Goal: Task Accomplishment & Management: Complete application form

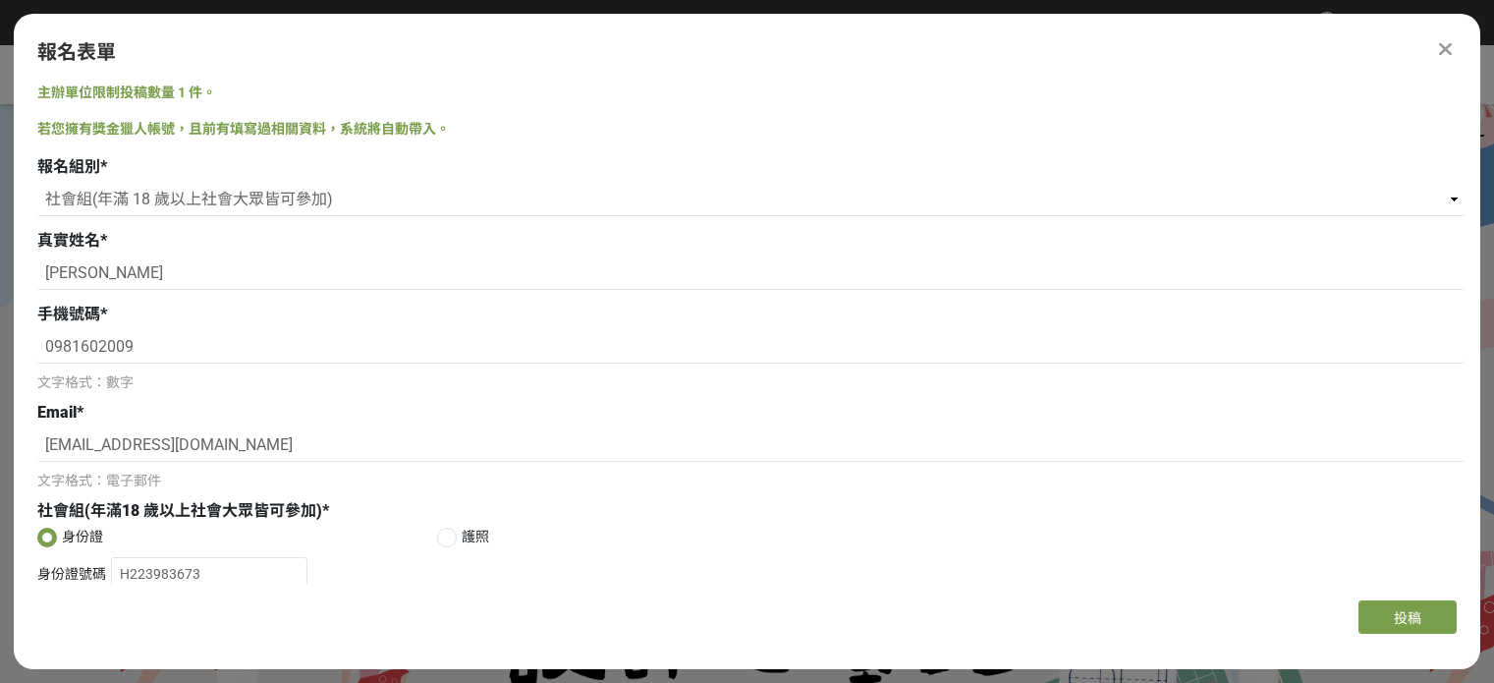
select select "社會組(年滿 18 歲以上社會大眾皆可參加)"
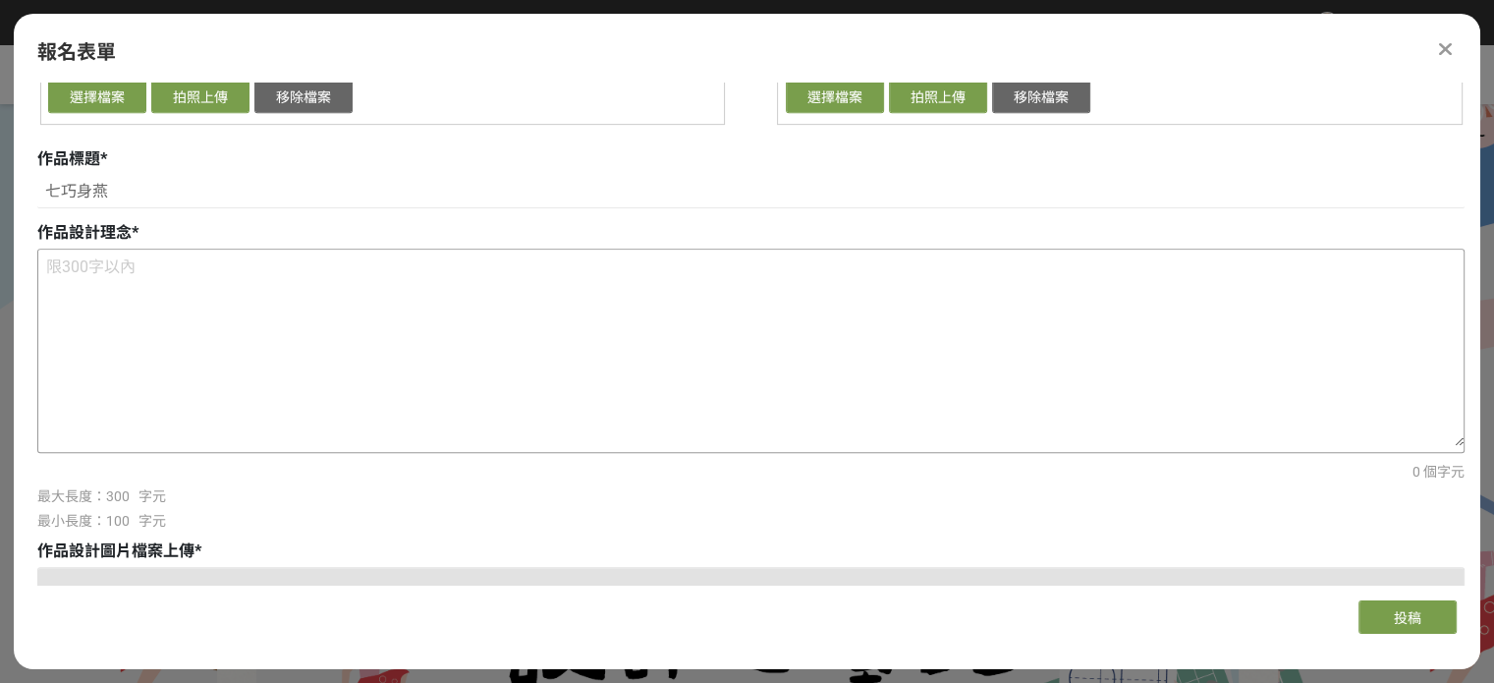
click at [234, 300] on textarea at bounding box center [750, 348] width 1425 height 196
paste textarea "作品的主題「七巧身燕」是利用永不退流行的諧音梗做為發想，七竅生煙的諧音，將貶義的成語轉化成正向的創新成語。 「七巧」象徵擁有七巧的長者，巧嘴、巧思、巧工、巧計…"
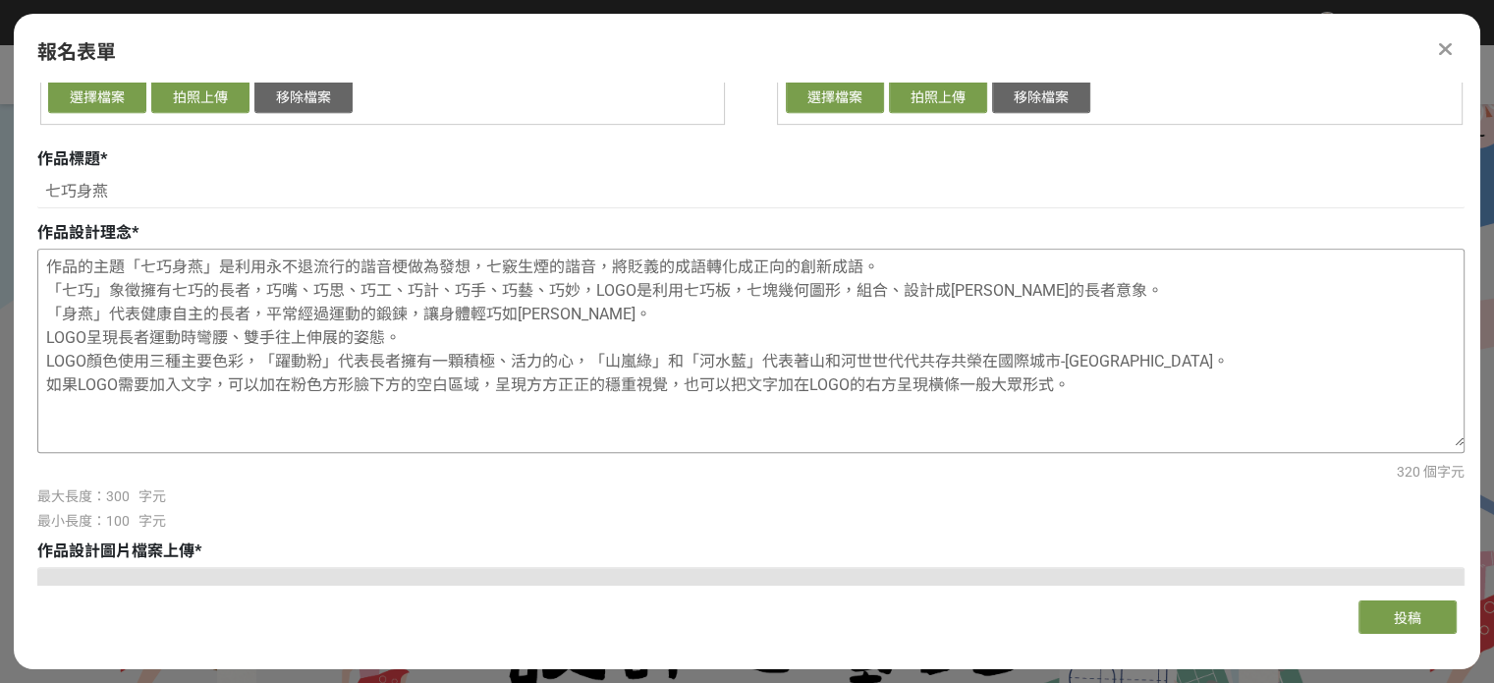
click at [936, 407] on textarea "作品的主題「七巧身燕」是利用永不退流行的諧音梗做為發想，七竅生煙的諧音，將貶義的成語轉化成正向的創新成語。 「七巧」象徵擁有七巧的長者，巧嘴、巧思、巧工、巧計…" at bounding box center [750, 348] width 1425 height 196
drag, startPoint x: 1088, startPoint y: 396, endPoint x: 28, endPoint y: 205, distance: 1076.9
click at [37, 199] on div "報名組別 * 請選擇... 學生組(限臺北市公私立高中職以上在學生) 社會組(年滿 18 歲以上社會大眾皆可參加) 真實姓名 * 游憶婷 手機號碼 * 098…" at bounding box center [750, 148] width 1427 height 1862
click at [498, 337] on textarea "作品的主題「七巧身燕」是利用永不退流行的諧音梗做為發想，七竅生煙的諧音，將貶義的成語轉化成正向的創新成語。 「七巧」象徵擁有七巧的長者，巧嘴、巧思、巧工、巧計…" at bounding box center [750, 348] width 1425 height 196
click at [85, 266] on textarea "作品的主題「七巧身燕」是利用永不退流行的諧音梗做為發想，七竅生煙的諧音，將貶義的成語轉化成正向的創新成語。 「七巧」象徵擁有七巧的長者，巧嘴、巧思、巧工、巧計…" at bounding box center [750, 348] width 1425 height 196
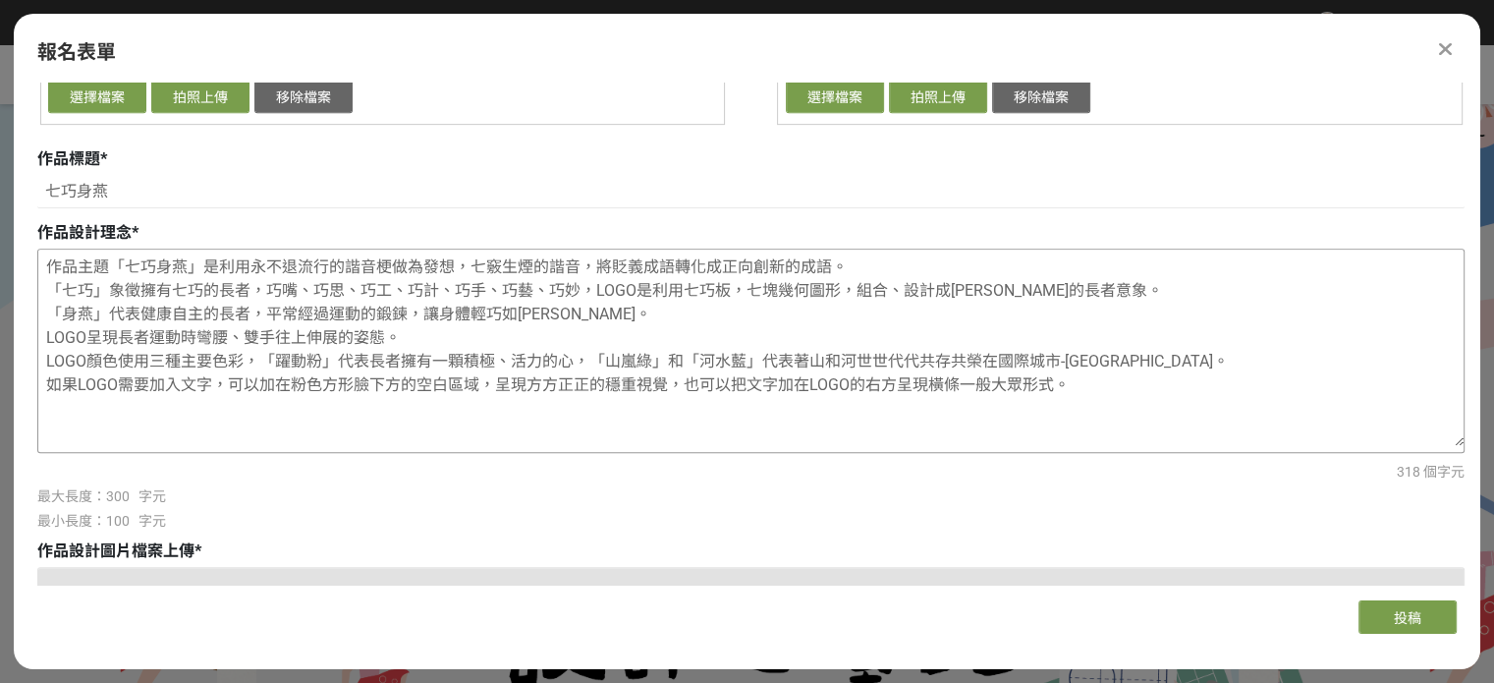
drag, startPoint x: 186, startPoint y: 293, endPoint x: 288, endPoint y: 290, distance: 102.2
click at [288, 290] on textarea "作品主題「七巧身燕」是利用永不退流行的諧音梗做為發想，七竅生煙的諧音，將貶義成語轉化成正向創新的成語。 「七巧」象徵擁有七巧的長者，巧嘴、巧思、巧工、巧計、巧…" at bounding box center [750, 348] width 1425 height 196
drag, startPoint x: 631, startPoint y: 286, endPoint x: 648, endPoint y: 286, distance: 17.7
click at [648, 286] on textarea "作品主題「七巧身燕」是利用永不退流行的諧音梗做為發想，七竅生煙的諧音，將貶義成語轉化成正向創新的成語。 「七巧」象徵擁有七巧的長者，巧嘴、巧思、巧工、巧計、巧…" at bounding box center [750, 348] width 1425 height 196
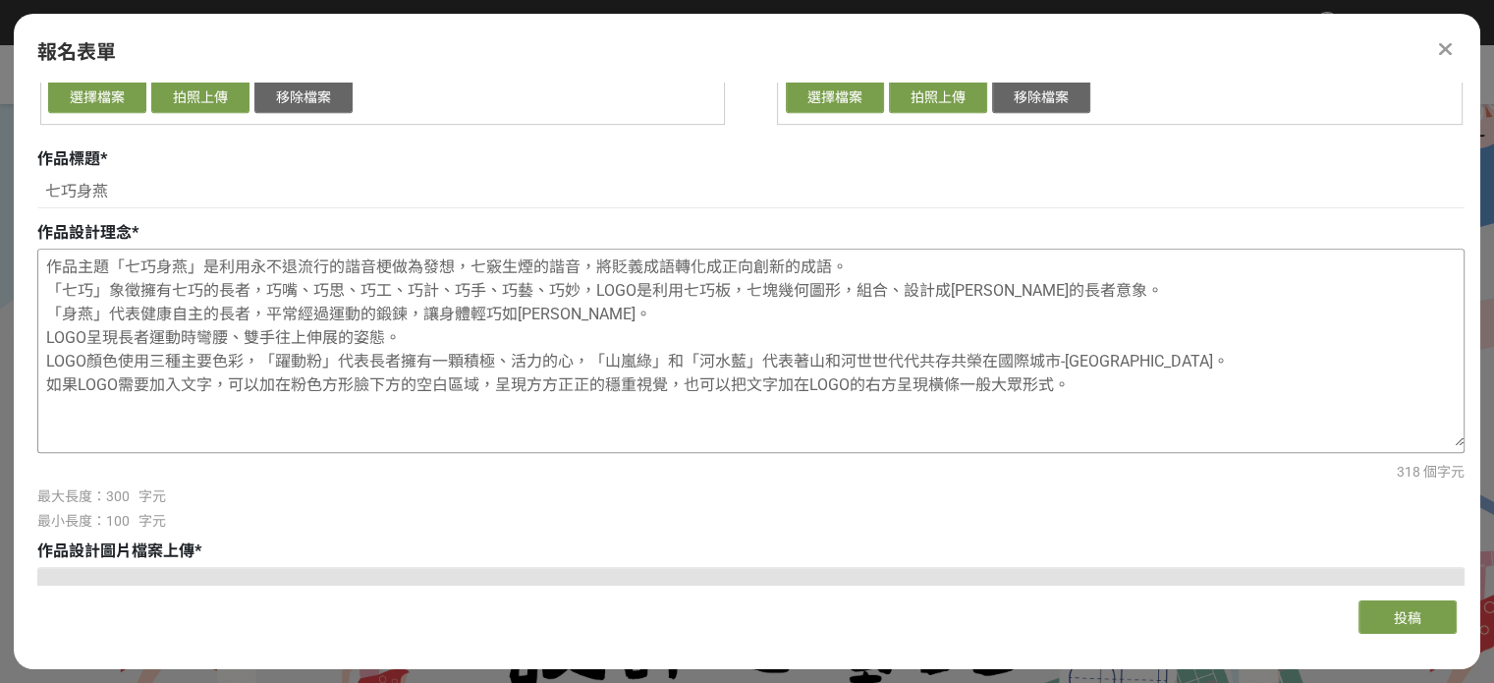
click at [712, 302] on textarea "作品主題「七巧身燕」是利用永不退流行的諧音梗做為發想，七竅生煙的諧音，將貶義成語轉化成正向創新的成語。 「七巧」象徵擁有七巧的長者，巧嘴、巧思、巧工、巧計、巧…" at bounding box center [750, 348] width 1425 height 196
drag, startPoint x: 856, startPoint y: 289, endPoint x: 893, endPoint y: 294, distance: 37.7
click at [893, 294] on textarea "作品主題「七巧身燕」是利用永不退流行的諧音梗做為發想，七竅生煙的諧音，將貶義成語轉化成正向創新的成語。 「七巧」象徵擁有七巧的長者，巧嘴、巧思、巧工、巧計、巧…" at bounding box center [750, 348] width 1425 height 196
click at [732, 337] on textarea "作品主題「七巧身燕」是利用永不退流行的諧音梗做為發想，七竅生煙的諧音，將貶義成語轉化成正向創新的成語。 「七巧」象徵擁有七巧的長者，巧嘴、巧思、巧工、巧計、巧…" at bounding box center [750, 348] width 1425 height 196
drag, startPoint x: 55, startPoint y: 311, endPoint x: 149, endPoint y: 311, distance: 94.3
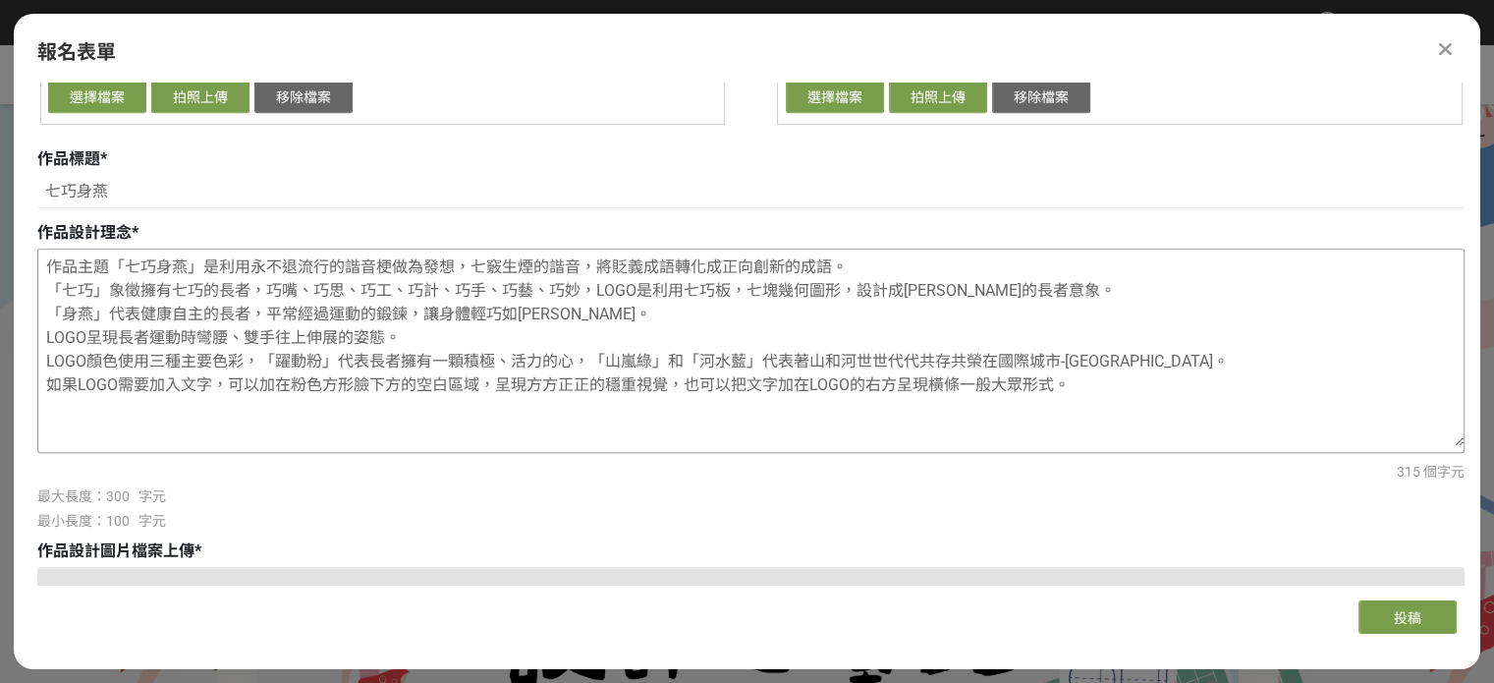
click at [149, 311] on textarea "作品主題「七巧身燕」是利用永不退流行的諧音梗做為發想，七竅生煙的諧音，將貶義成語轉化成正向創新的成語。 「七巧」象徵擁有七巧的長者，巧嘴、巧思、巧工、巧計、巧…" at bounding box center [750, 348] width 1425 height 196
drag, startPoint x: 316, startPoint y: 312, endPoint x: 276, endPoint y: 302, distance: 41.7
click at [276, 302] on textarea "作品主題「七巧身燕」是利用永不退流行的諧音梗做為發想，七竅生煙的諧音，將貶義成語轉化成正向創新的成語。 「七巧」象徵擁有七巧的長者，巧嘴、巧思、巧工、巧計、巧…" at bounding box center [750, 348] width 1425 height 196
click at [284, 323] on textarea "作品主題「七巧身燕」是利用永不退流行的諧音梗做為發想，七竅生煙的諧音，將貶義成語轉化成正向創新的成語。 「七巧」象徵擁有七巧的長者，巧嘴、巧思、巧工、巧計、巧…" at bounding box center [750, 348] width 1425 height 196
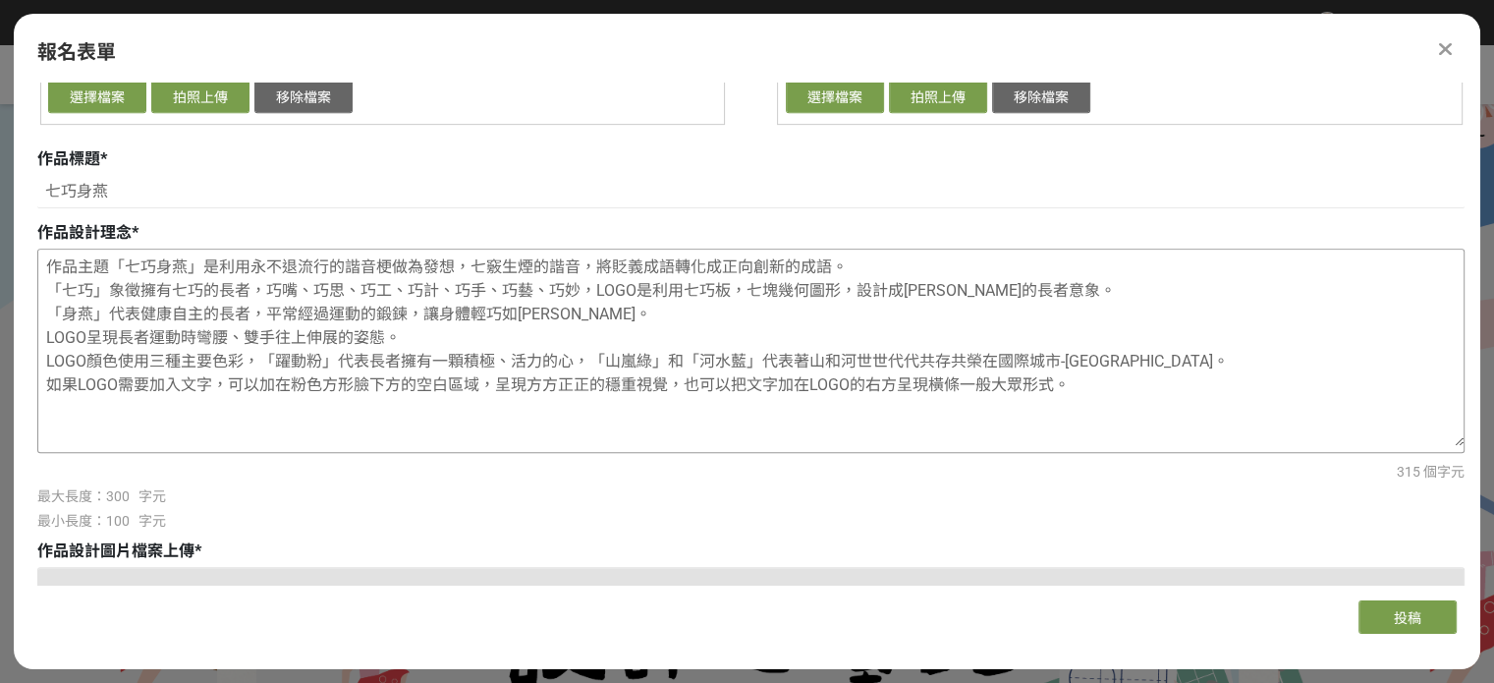
drag, startPoint x: 279, startPoint y: 319, endPoint x: 315, endPoint y: 317, distance: 36.4
click at [315, 317] on textarea "作品主題「七巧身燕」是利用永不退流行的諧音梗做為發想，七竅生煙的諧音，將貶義成語轉化成正向創新的成語。 「七巧」象徵擁有七巧的長者，巧嘴、巧思、巧工、巧計、巧…" at bounding box center [750, 348] width 1425 height 196
click at [435, 317] on textarea "作品主題「七巧身燕」是利用永不退流行的諧音梗做為發想，七竅生煙的諧音，將貶義成語轉化成正向創新的成語。 「七巧」象徵擁有七巧的長者，巧嘴、巧思、巧工、巧計、巧…" at bounding box center [750, 348] width 1425 height 196
click at [468, 313] on textarea "作品主題「七巧身燕」是利用永不退流行的諧音梗做為發想，七竅生煙的諧音，將貶義成語轉化成正向創新的成語。 「七巧」象徵擁有七巧的長者，巧嘴、巧思、巧工、巧計、巧…" at bounding box center [750, 348] width 1425 height 196
click at [496, 313] on textarea "作品主題「七巧身燕」是利用永不退流行的諧音梗做為發想，七竅生煙的諧音，將貶義成語轉化成正向創新的成語。 「七巧」象徵擁有七巧的長者，巧嘴、巧思、巧工、巧計、巧…" at bounding box center [750, 348] width 1425 height 196
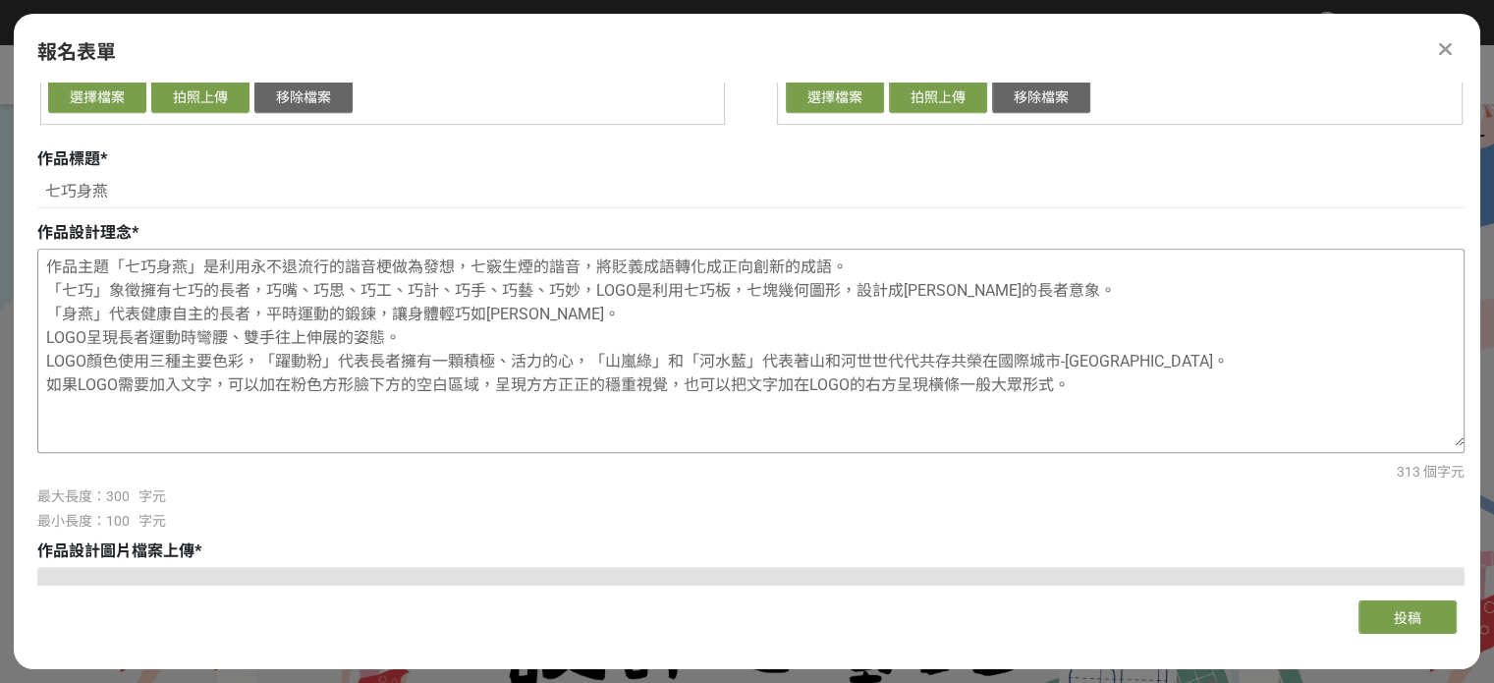
click at [135, 367] on textarea "作品主題「七巧身燕」是利用永不退流行的諧音梗做為發想，七竅生煙的諧音，將貶義成語轉化成正向創新的成語。 「七巧」象徵擁有七巧的長者，巧嘴、巧思、巧工、巧計、巧…" at bounding box center [750, 348] width 1425 height 196
click at [199, 361] on textarea "作品主題「七巧身燕」是利用永不退流行的諧音梗做為發想，七竅生煙的諧音，將貶義成語轉化成正向創新的成語。 「七巧」象徵擁有七巧的長者，巧嘴、巧思、巧工、巧計、巧…" at bounding box center [750, 348] width 1425 height 196
click at [229, 379] on textarea "作品主題「七巧身燕」是利用永不退流行的諧音梗做為發想，七竅生煙的諧音，將貶義成語轉化成正向創新的成語。 「七巧」象徵擁有七巧的長者，巧嘴、巧思、巧工、巧計、巧…" at bounding box center [750, 348] width 1425 height 196
click at [521, 364] on textarea "作品主題「七巧身燕」是利用永不退流行的諧音梗做為發想，七竅生煙的諧音，將貶義成語轉化成正向創新的成語。 「七巧」象徵擁有七巧的長者，巧嘴、巧思、巧工、巧計、巧…" at bounding box center [750, 348] width 1425 height 196
click at [893, 356] on textarea "作品主題「七巧身燕」是利用永不退流行的諧音梗做為發想，七竅生煙的諧音，將貶義成語轉化成正向創新的成語。 「七巧」象徵擁有七巧的長者，巧嘴、巧思、巧工、巧計、巧…" at bounding box center [750, 348] width 1425 height 196
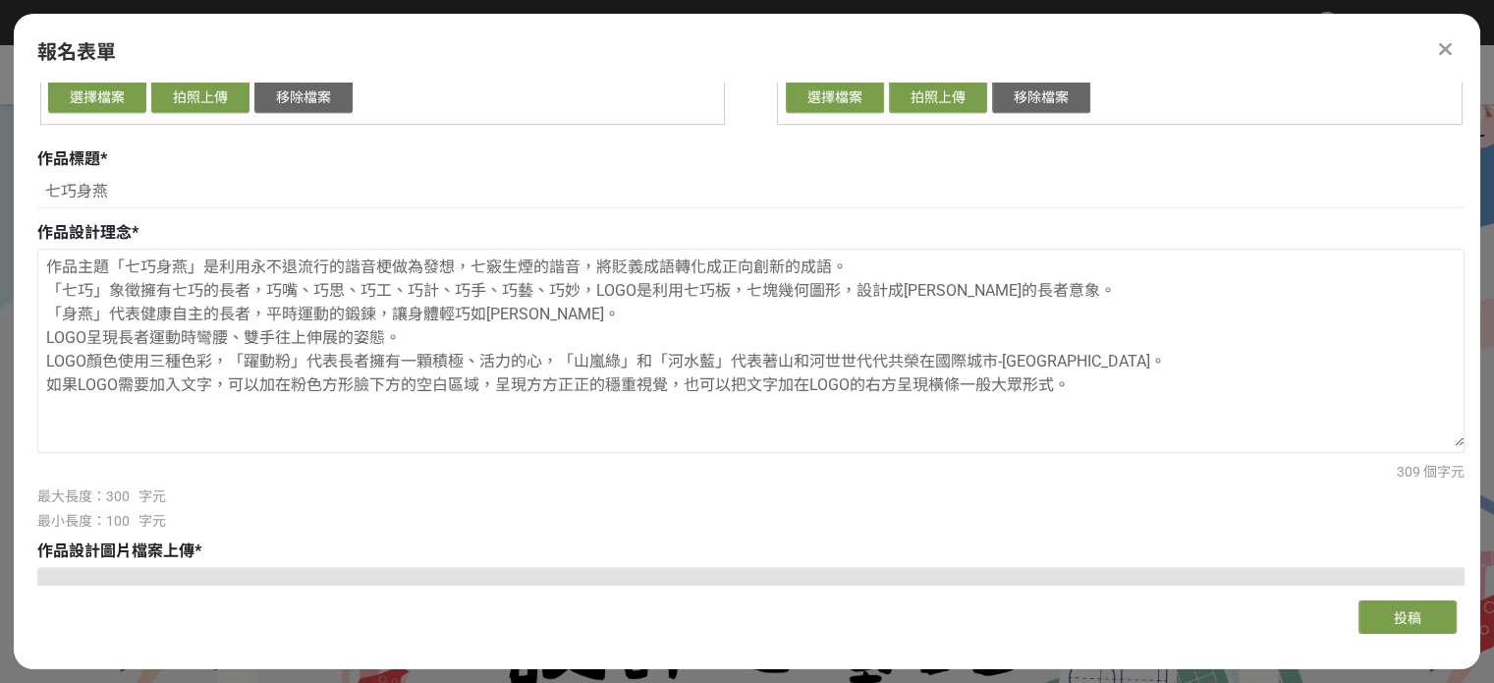
drag, startPoint x: 1054, startPoint y: 384, endPoint x: 0, endPoint y: 231, distance: 1065.1
click at [166, 430] on textarea "作品主題「七巧身燕」是利用永不退流行的諧音梗做為發想，七竅生煙的諧音，將貶義成語轉化成正向創新的成語。 「七巧」象徵擁有七巧的長者，巧嘴、巧思、巧工、巧計、巧…" at bounding box center [750, 348] width 1425 height 196
click at [103, 396] on textarea "作品主題「七巧身燕」是利用永不退流行的諧音梗做為發想，七竅生煙的諧音，將貶義成語轉化成正向創新的成語。 「七巧」象徵擁有七巧的長者，巧嘴、巧思、巧工、巧計、巧…" at bounding box center [750, 348] width 1425 height 196
click at [126, 399] on textarea "作品主題「七巧身燕」是利用永不退流行的諧音梗做為發想，七竅生煙的諧音，將貶義成語轉化成正向創新的成語。 「七巧」象徵擁有七巧的長者，巧嘴、巧思、巧工、巧計、巧…" at bounding box center [750, 348] width 1425 height 196
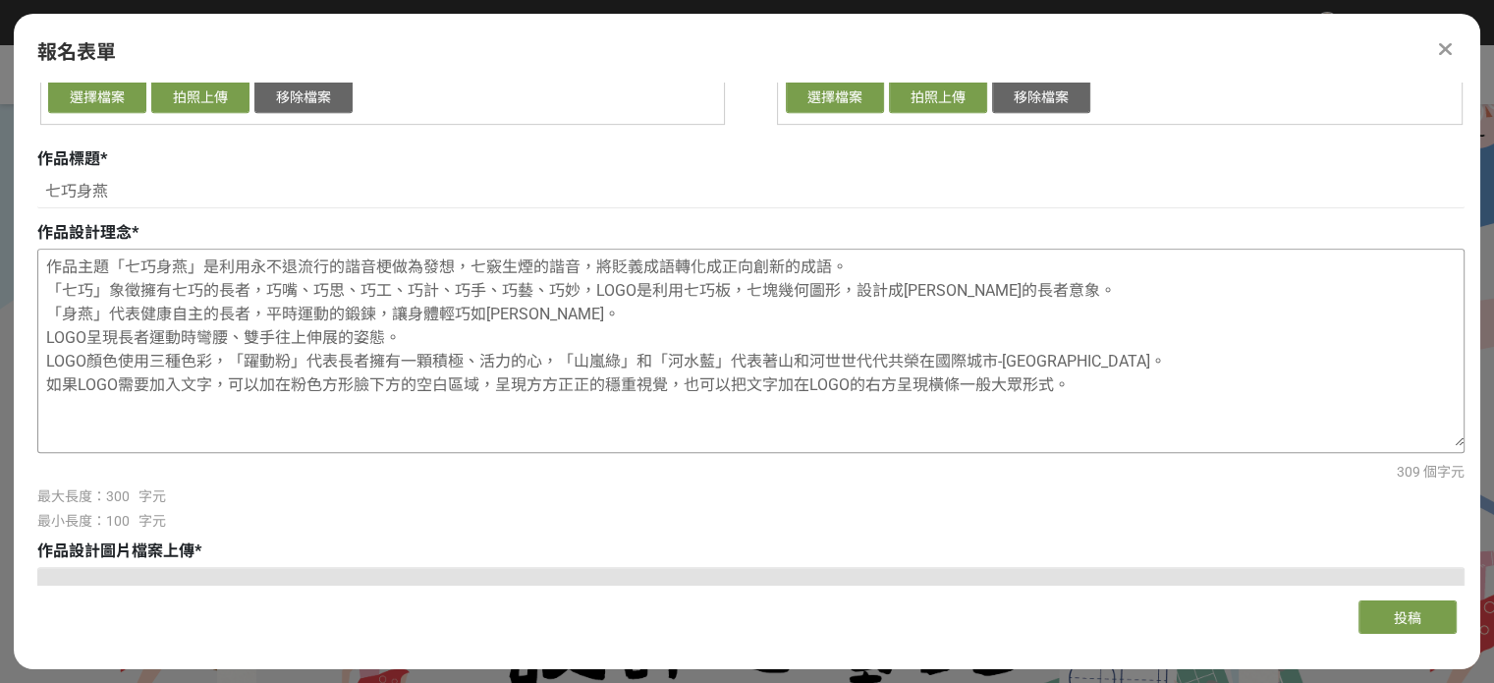
click at [140, 388] on textarea "作品主題「七巧身燕」是利用永不退流行的諧音梗做為發想，七竅生煙的諧音，將貶義成語轉化成正向創新的成語。 「七巧」象徵擁有七巧的長者，巧嘴、巧思、巧工、巧計、巧…" at bounding box center [750, 348] width 1425 height 196
click at [759, 386] on textarea "作品主題「七巧身燕」是利用永不退流行的諧音梗做為發想，七竅生煙的諧音，將貶義成語轉化成正向創新的成語。 「七巧」象徵擁有七巧的長者，巧嘴、巧思、巧工、巧計、巧…" at bounding box center [750, 348] width 1425 height 196
drag, startPoint x: 829, startPoint y: 350, endPoint x: 1, endPoint y: 206, distance: 840.4
click at [168, 271] on textarea "作品主題「七巧身燕」是利用永不退流行的諧音梗做為發想，七竅生煙的諧音，將貶義成語轉化成正向創新的成語。 「七巧」象徵擁有七巧的長者，巧嘴、巧思、巧工、巧計、巧…" at bounding box center [750, 348] width 1425 height 196
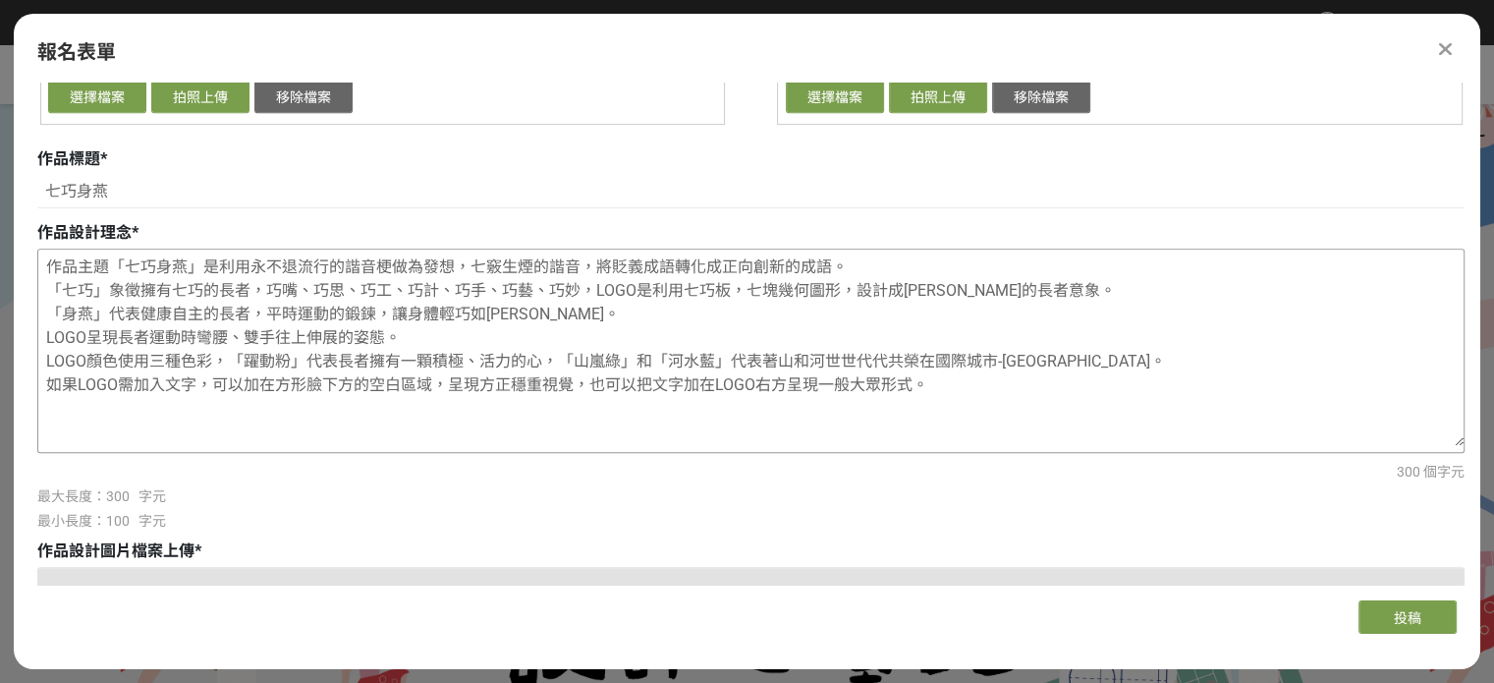
drag, startPoint x: 106, startPoint y: 290, endPoint x: 515, endPoint y: 369, distance: 416.3
click at [515, 369] on textarea "作品主題「七巧身燕」是利用永不退流行的諧音梗做為發想，七竅生煙的諧音，將貶義成語轉化成正向創新的成語。 「七巧」象徵擁有七巧的長者，巧嘴、巧思、巧工、巧計、巧…" at bounding box center [750, 348] width 1425 height 196
click at [515, 367] on textarea "作品主題「七巧身燕」是利用永不退流行的諧音梗做為發想，七竅生煙的諧音，將貶義成語轉化成正向創新的成語。 「七巧」象徵擁有七巧的長者，巧嘴、巧思、巧工、巧計、巧…" at bounding box center [750, 348] width 1425 height 196
drag, startPoint x: 732, startPoint y: 294, endPoint x: 751, endPoint y: 305, distance: 21.6
click at [751, 305] on textarea "作品主題「七巧身燕」是利用永不退流行的諧音梗做為發想，七竅生煙的諧音，將貶義成語轉化成正向創新的成語。 「七巧」象徵擁有七巧的長者，巧嘴、巧思、巧工、巧計、巧…" at bounding box center [750, 348] width 1425 height 196
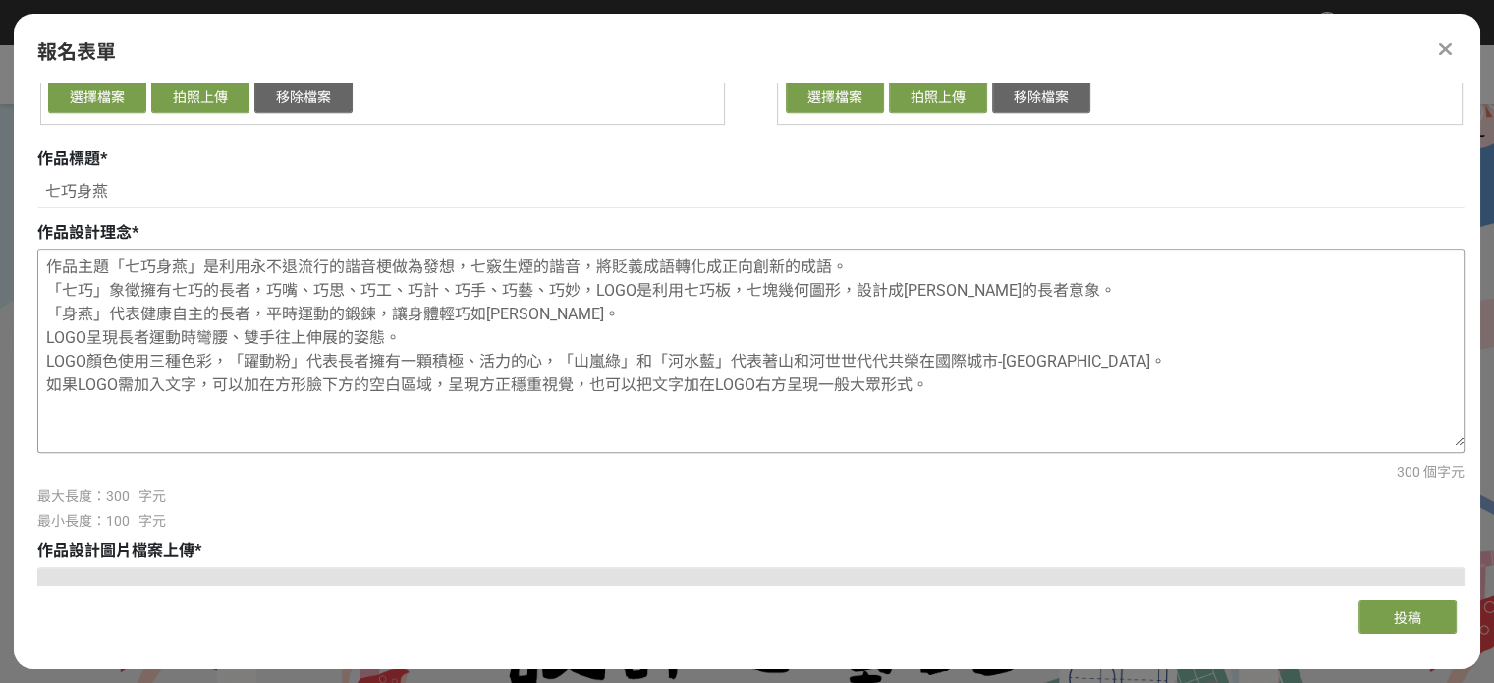
click at [751, 305] on textarea "作品主題「七巧身燕」是利用永不退流行的諧音梗做為發想，七竅生煙的諧音，將貶義成語轉化成正向創新的成語。 「七巧」象徵擁有七巧的長者，巧嘴、巧思、巧工、巧計、巧…" at bounding box center [750, 348] width 1425 height 196
drag, startPoint x: 98, startPoint y: 306, endPoint x: 527, endPoint y: 316, distance: 428.4
click at [527, 316] on textarea "作品主題「七巧身燕」是利用永不退流行的諧音梗做為發想，七竅生煙的諧音，將貶義成語轉化成正向創新的成語。 「七巧」象徵擁有七巧的長者，巧嘴、巧思、巧工、巧計、巧…" at bounding box center [750, 348] width 1425 height 196
drag, startPoint x: 45, startPoint y: 337, endPoint x: 393, endPoint y: 340, distance: 347.8
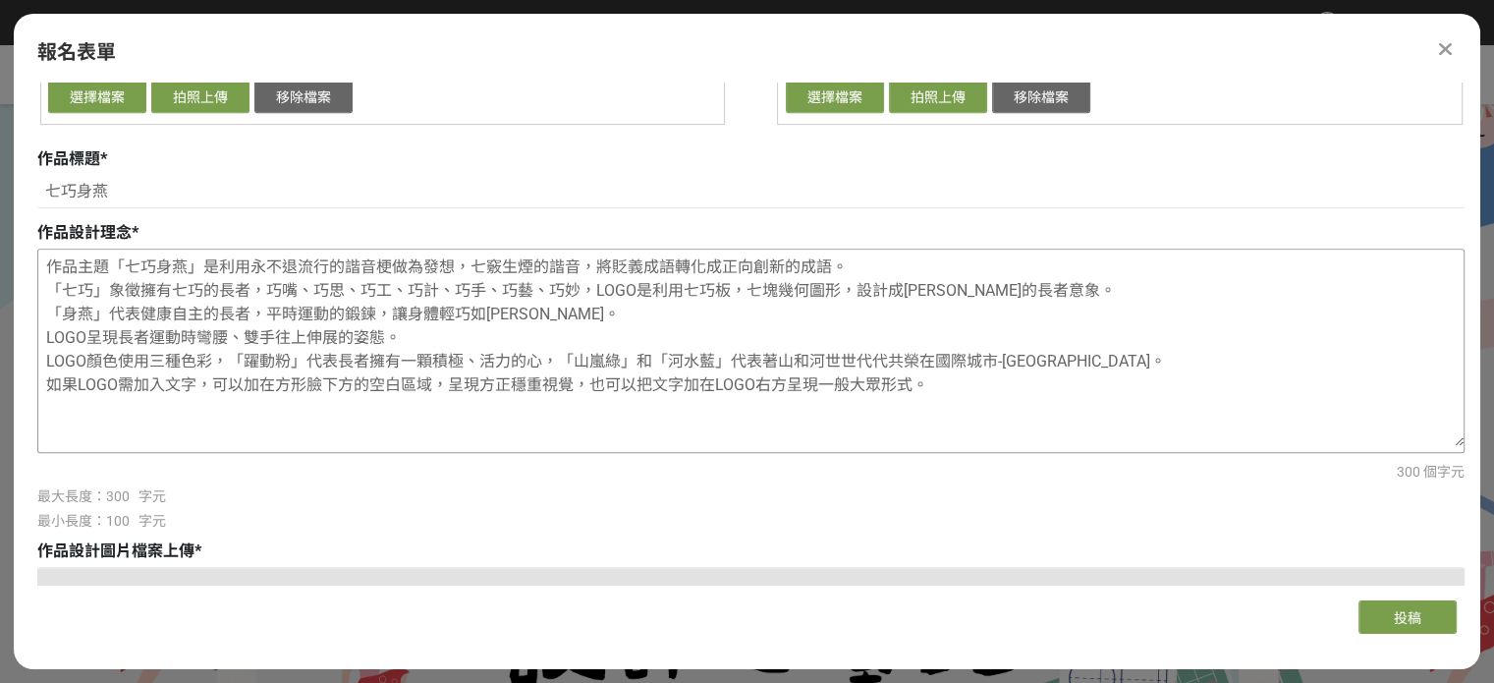
click at [393, 340] on textarea "作品主題「七巧身燕」是利用永不退流行的諧音梗做為發想，七竅生煙的諧音，將貶義成語轉化成正向創新的成語。 「七巧」象徵擁有七巧的長者，巧嘴、巧思、巧工、巧計、巧…" at bounding box center [750, 348] width 1425 height 196
drag, startPoint x: 195, startPoint y: 361, endPoint x: 1040, endPoint y: 353, distance: 845.8
click at [1040, 353] on textarea "作品主題「七巧身燕」是利用永不退流行的諧音梗做為發想，七竅生煙的諧音，將貶義成語轉化成正向創新的成語。 「七巧」象徵擁有七巧的長者，巧嘴、巧思、巧工、巧計、巧…" at bounding box center [750, 348] width 1425 height 196
click at [662, 427] on textarea "作品主題「七巧身燕」是利用永不退流行的諧音梗做為發想，七竅生煙的諧音，將貶義成語轉化成正向創新的成語。 「七巧」象徵擁有七巧的長者，巧嘴、巧思、巧工、巧計、巧…" at bounding box center [750, 348] width 1425 height 196
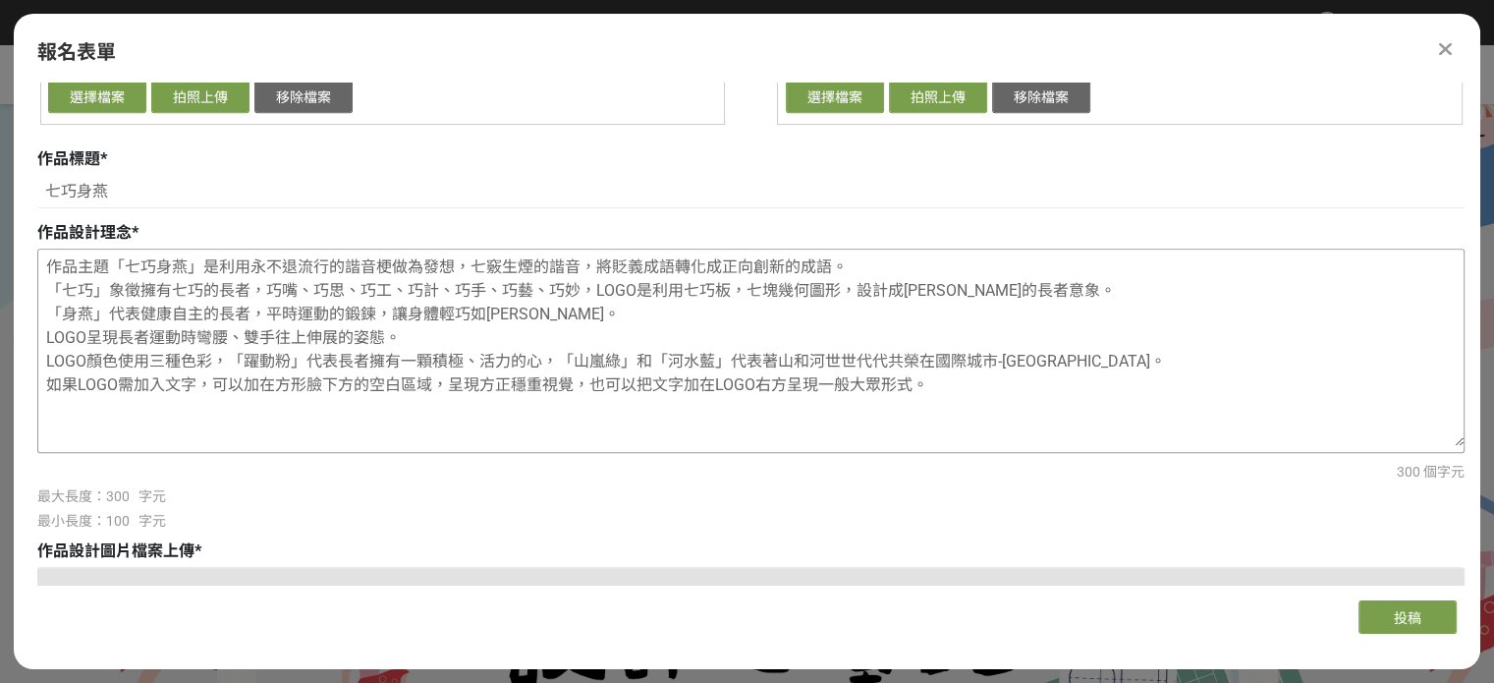
drag, startPoint x: 43, startPoint y: 382, endPoint x: 593, endPoint y: 381, distance: 550.1
click at [593, 381] on textarea "作品主題「七巧身燕」是利用永不退流行的諧音梗做為發想，七竅生煙的諧音，將貶義成語轉化成正向創新的成語。 「七巧」象徵擁有七巧的長者，巧嘴、巧思、巧工、巧計、巧…" at bounding box center [750, 348] width 1425 height 196
click at [596, 386] on textarea "作品主題「七巧身燕」是利用永不退流行的諧音梗做為發想，七竅生煙的諧音，將貶義成語轉化成正向創新的成語。 「七巧」象徵擁有七巧的長者，巧嘴、巧思、巧工、巧計、巧…" at bounding box center [750, 348] width 1425 height 196
type textarea "作品主題「七巧身燕」是利用永不退流行的諧音梗做為發想，七竅生煙的諧音，將貶義成語轉化成正向創新的成語。 「七巧」象徵擁有七巧的長者，巧嘴、巧思、巧工、巧計、巧…"
drag, startPoint x: 1490, startPoint y: 427, endPoint x: 1485, endPoint y: 451, distance: 24.1
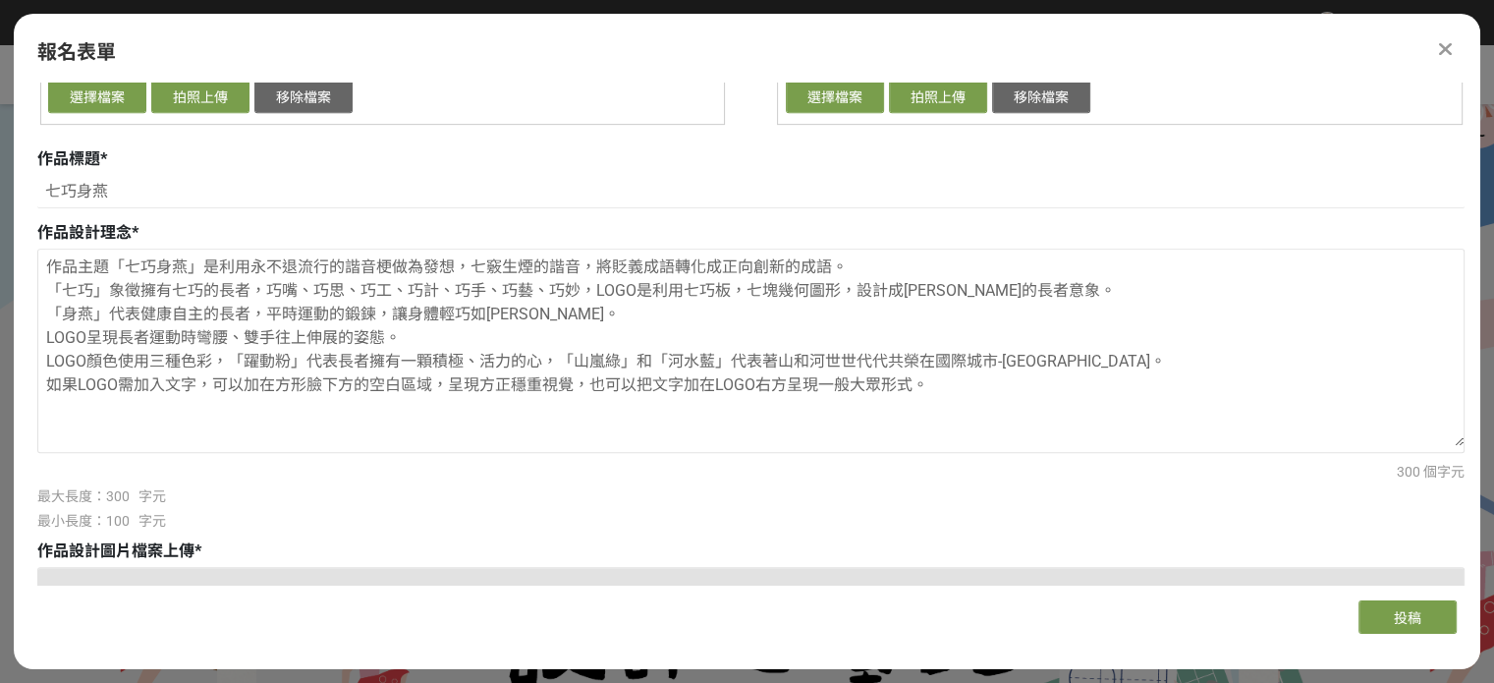
click at [1487, 465] on div "齡感新定位 設計新臺北" at bounding box center [747, 526] width 1494 height 648
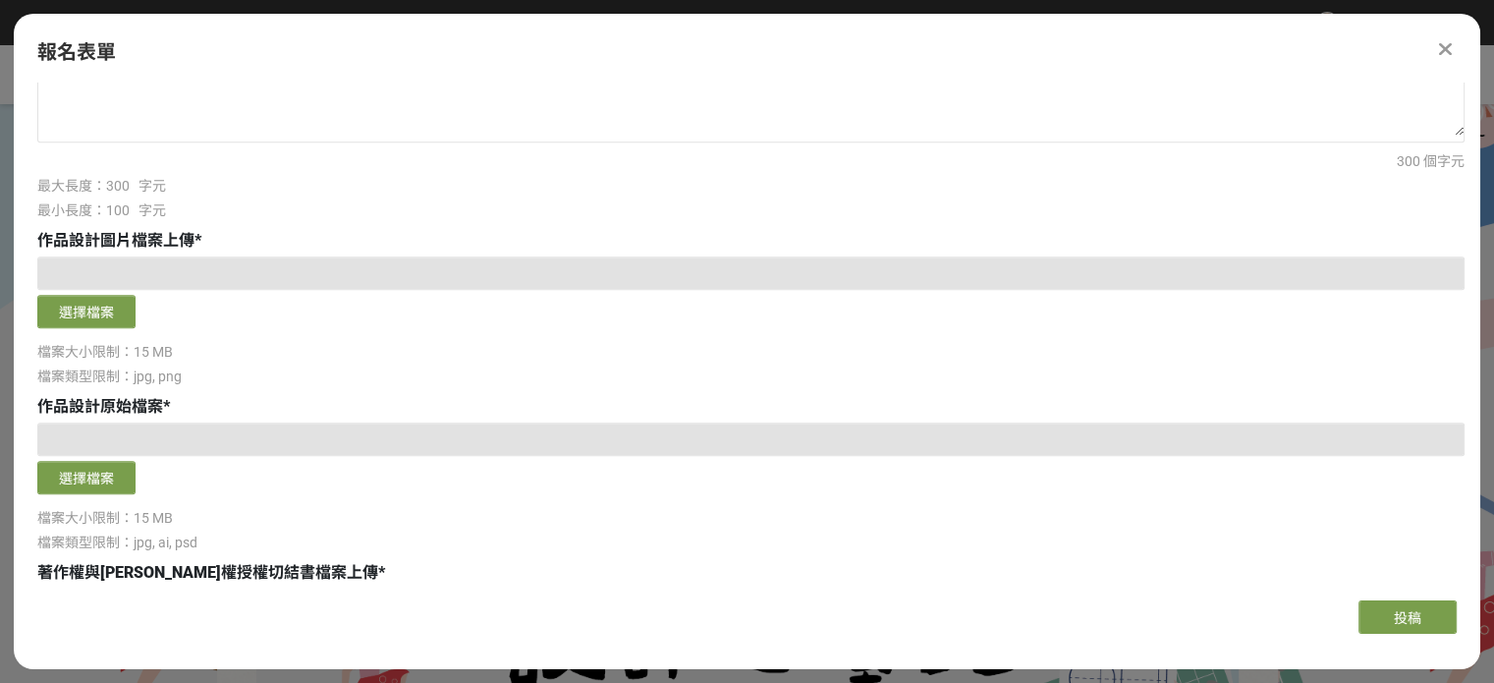
scroll to position [1255, 0]
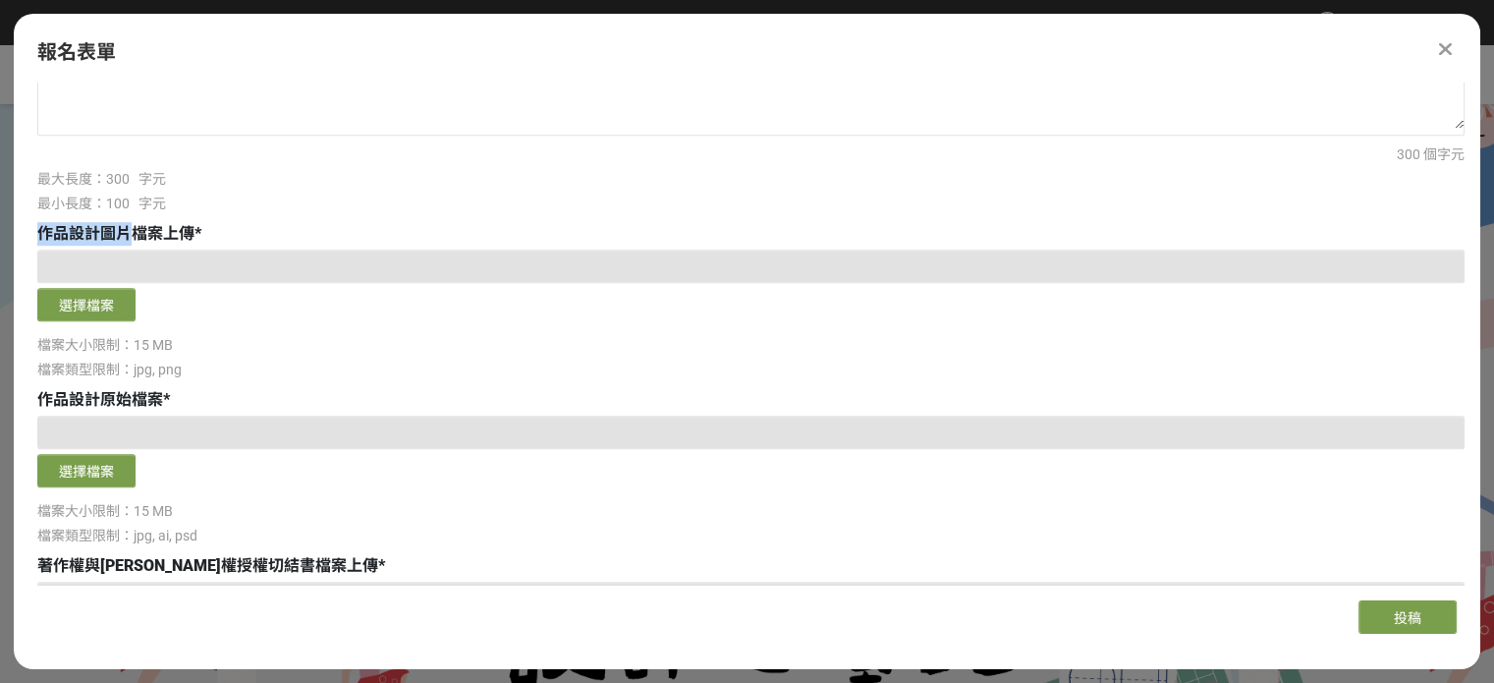
drag, startPoint x: 28, startPoint y: 231, endPoint x: 130, endPoint y: 239, distance: 102.5
click at [130, 239] on div "主辦單位限制投稿數量 1 件。 若您擁有獎金獵人帳號，且前有填寫過相關資料，系統將自動帶入。 報名組別 * 請選擇... 學生組(限臺北市公私立高中職以上在學…" at bounding box center [747, 334] width 1467 height 502
copy span "作品設計圖片"
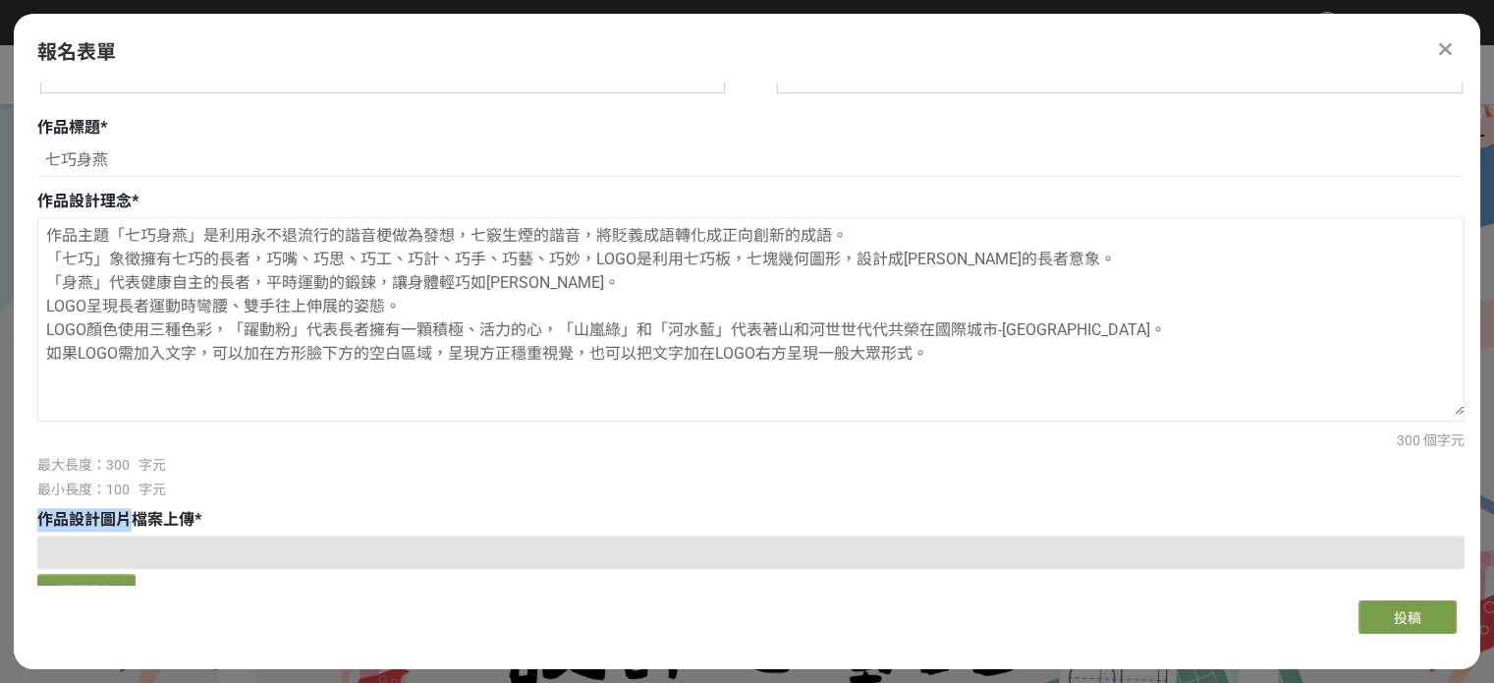
scroll to position [960, 0]
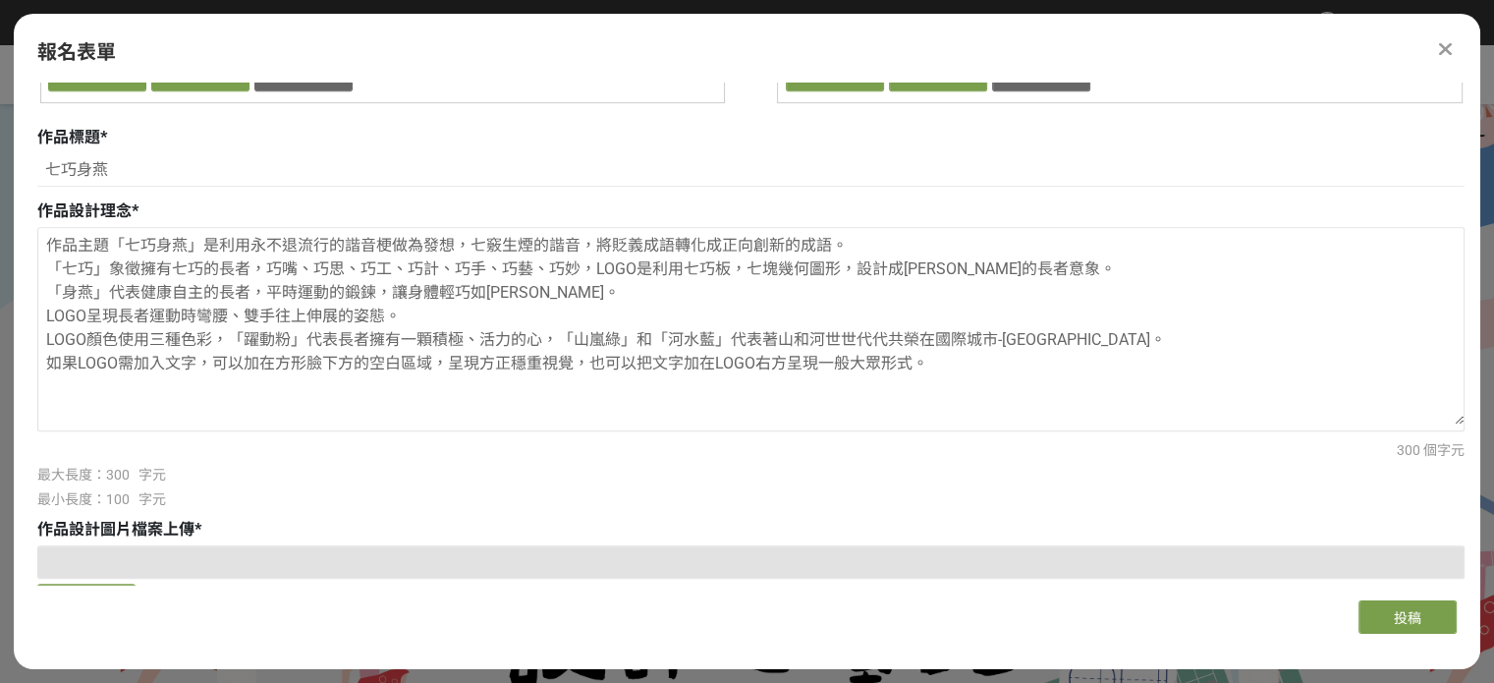
click at [121, 553] on div at bounding box center [750, 561] width 1427 height 33
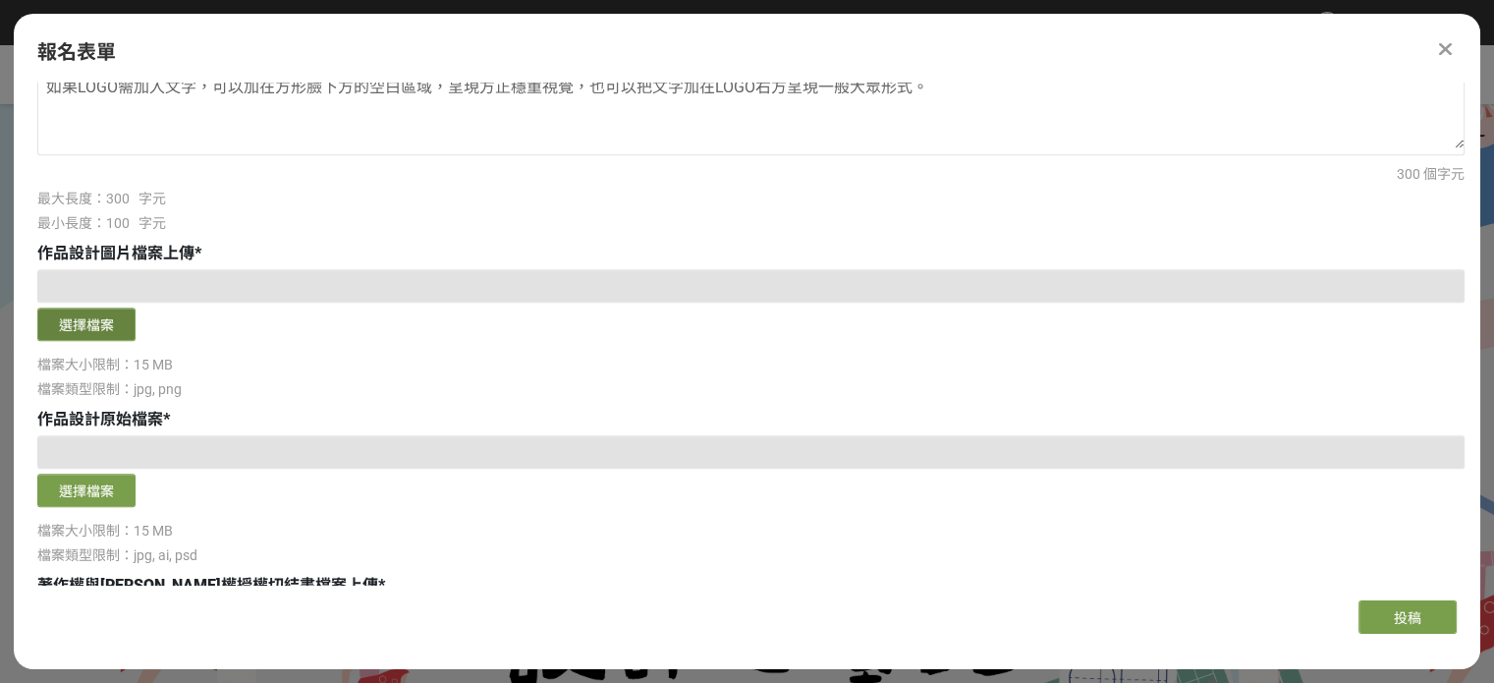
click at [47, 321] on button "選擇檔案" at bounding box center [86, 323] width 98 height 33
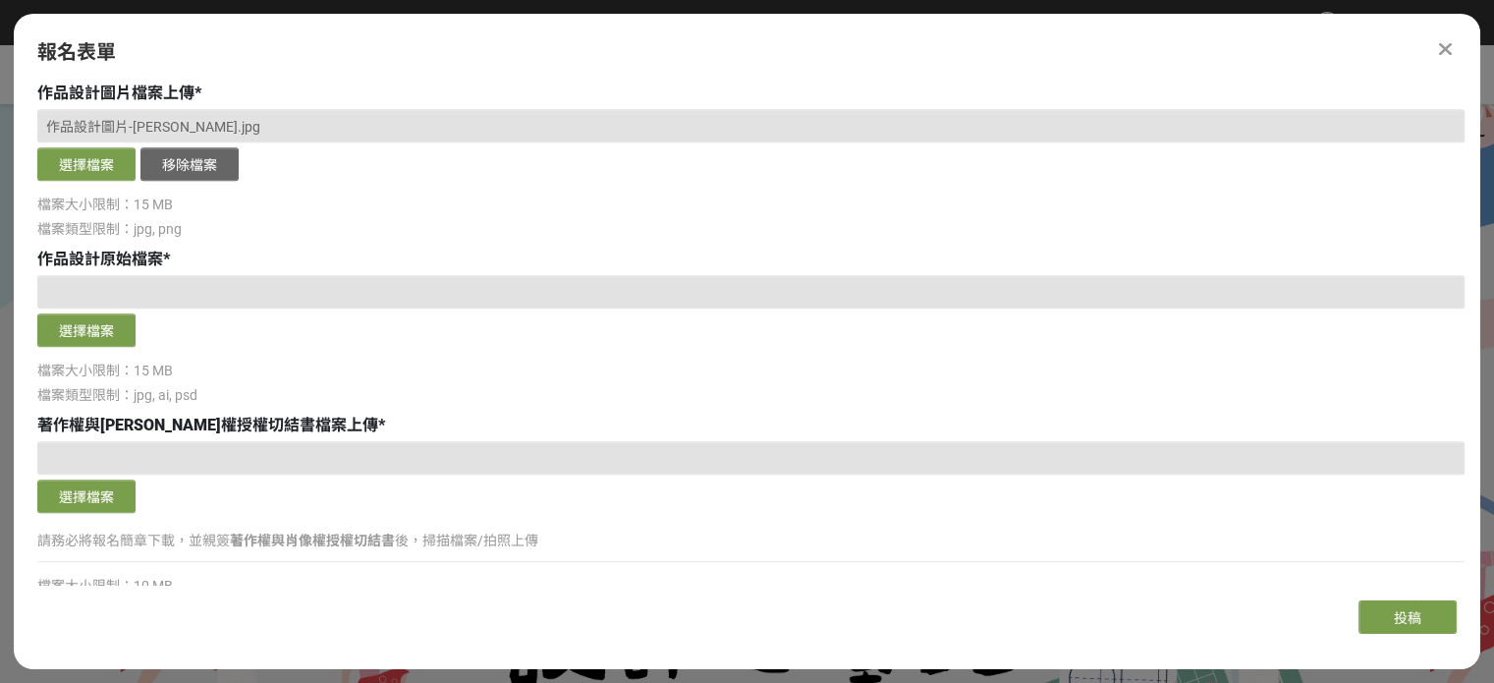
scroll to position [1409, 0]
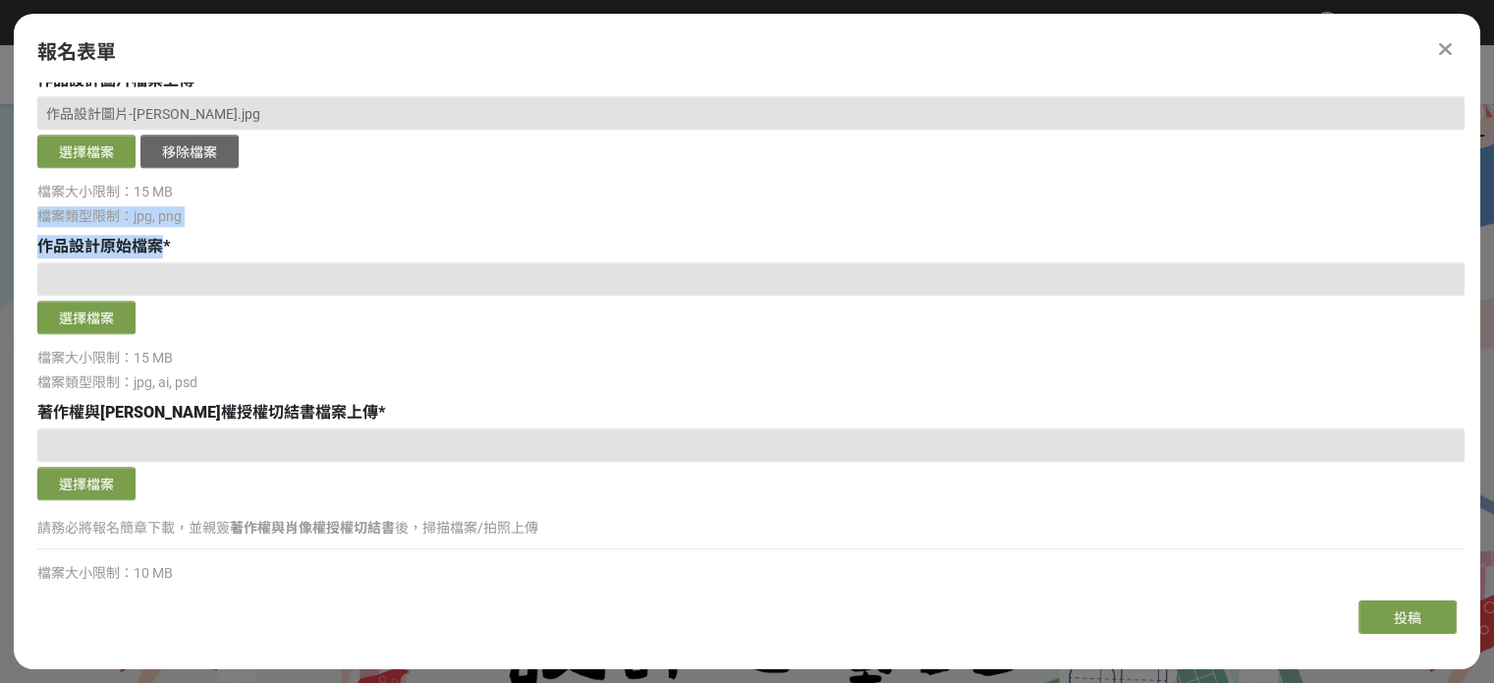
drag, startPoint x: 155, startPoint y: 244, endPoint x: 28, endPoint y: 233, distance: 128.2
click at [49, 243] on span "作品設計原始檔案" at bounding box center [100, 246] width 126 height 19
drag, startPoint x: 34, startPoint y: 240, endPoint x: 308, endPoint y: 187, distance: 279.2
click at [149, 247] on span "作品設計原始檔案" at bounding box center [100, 246] width 126 height 19
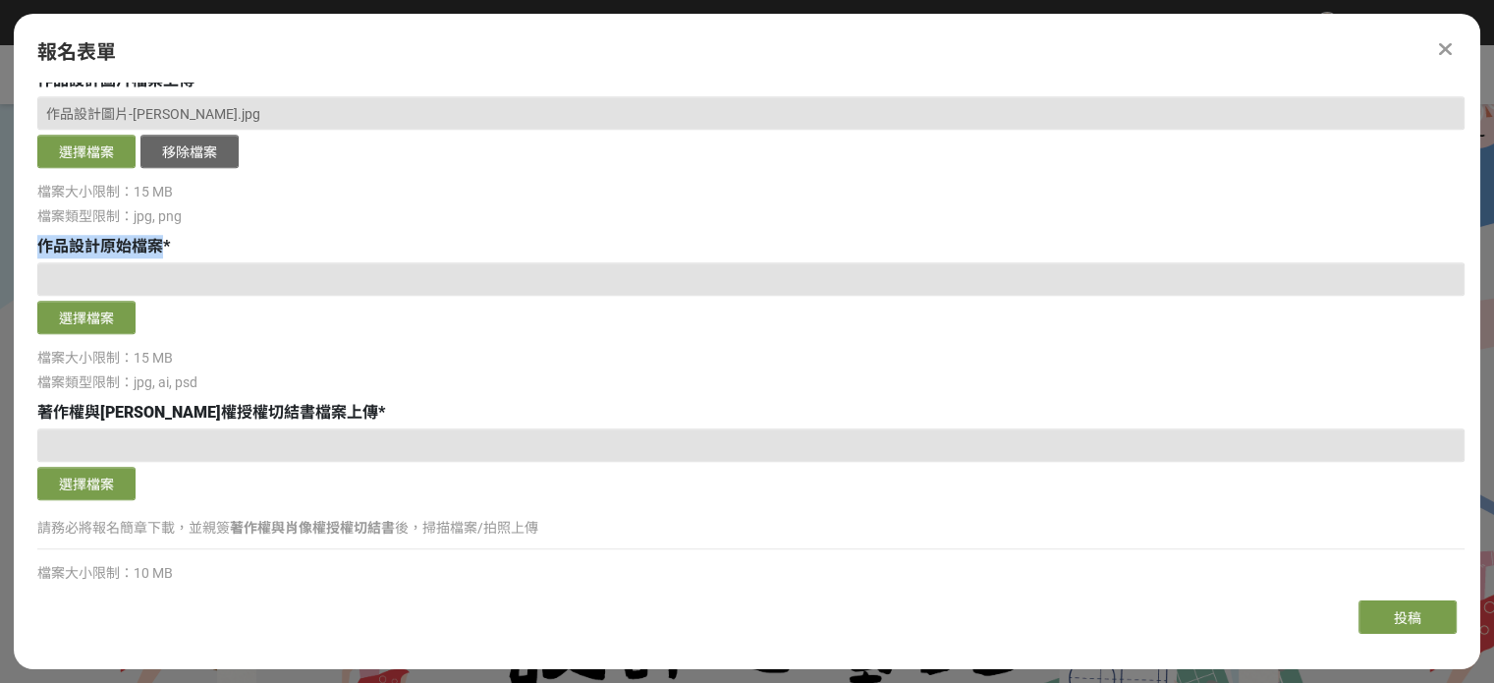
copy span "作品設計原始檔案"
click at [111, 306] on button "選擇檔案" at bounding box center [86, 317] width 98 height 33
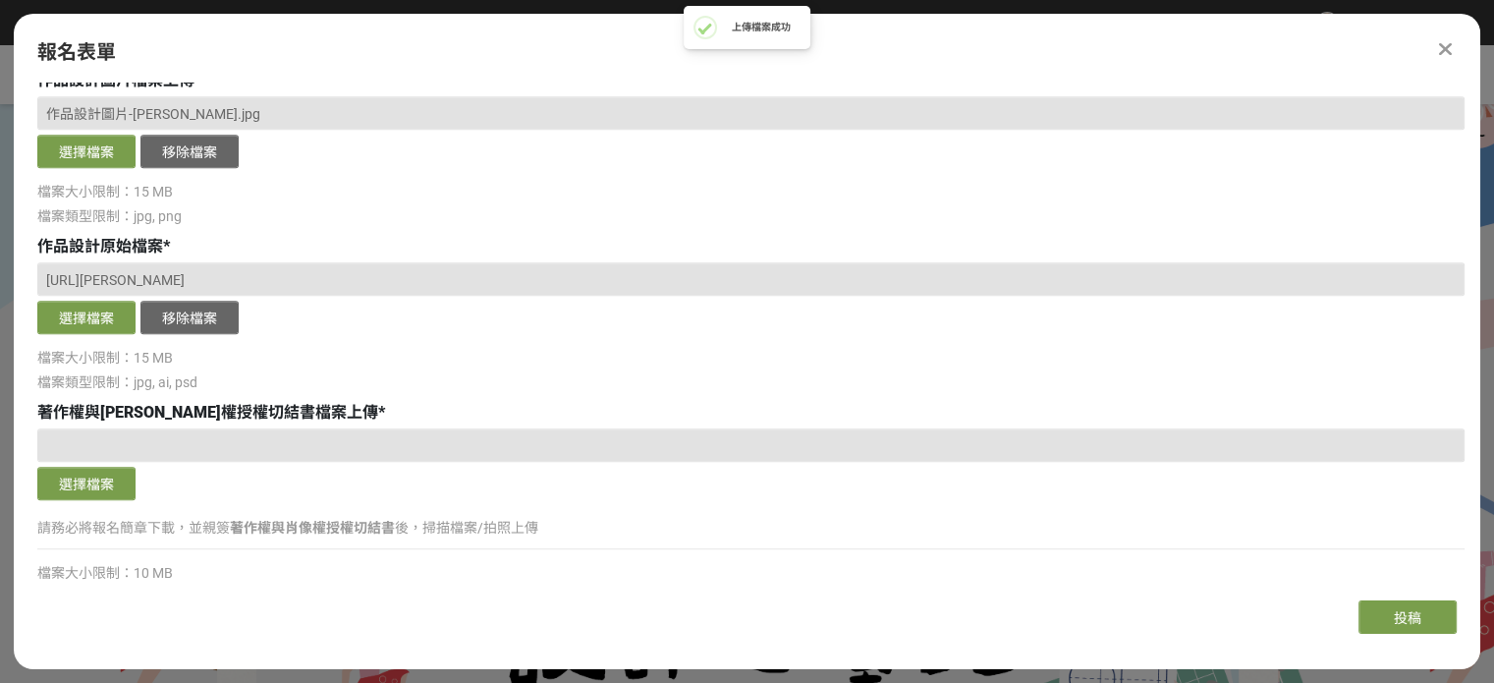
click at [352, 428] on div at bounding box center [750, 444] width 1427 height 33
click at [306, 456] on div at bounding box center [750, 444] width 1427 height 33
click at [293, 437] on div at bounding box center [750, 444] width 1427 height 33
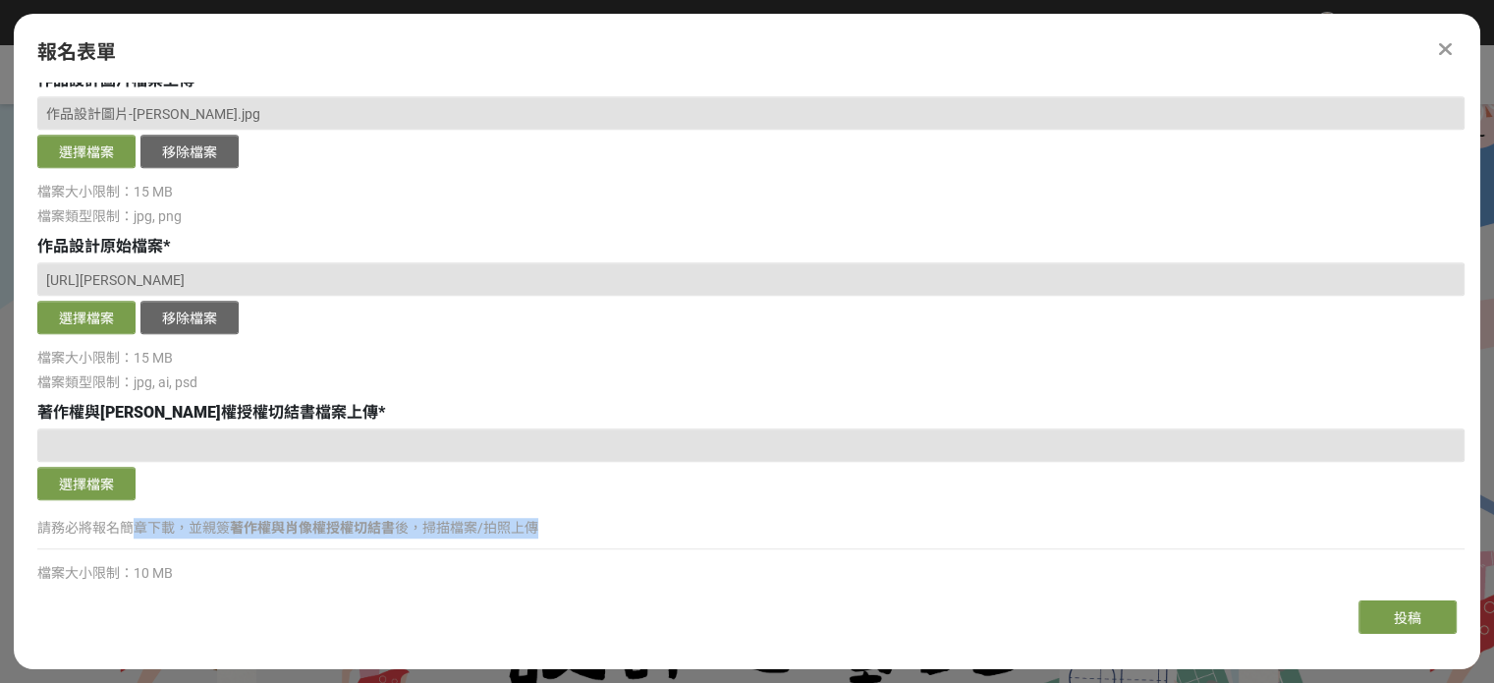
drag, startPoint x: 125, startPoint y: 533, endPoint x: 574, endPoint y: 536, distance: 448.9
click at [574, 536] on p "請務必將報名簡章下載，並親簽 著作權與肖像權授權切結書 後，掃描檔案/拍照上傳" at bounding box center [750, 528] width 1427 height 21
click at [99, 464] on div "選擇檔案" at bounding box center [750, 466] width 1427 height 77
click at [91, 447] on div at bounding box center [750, 444] width 1427 height 33
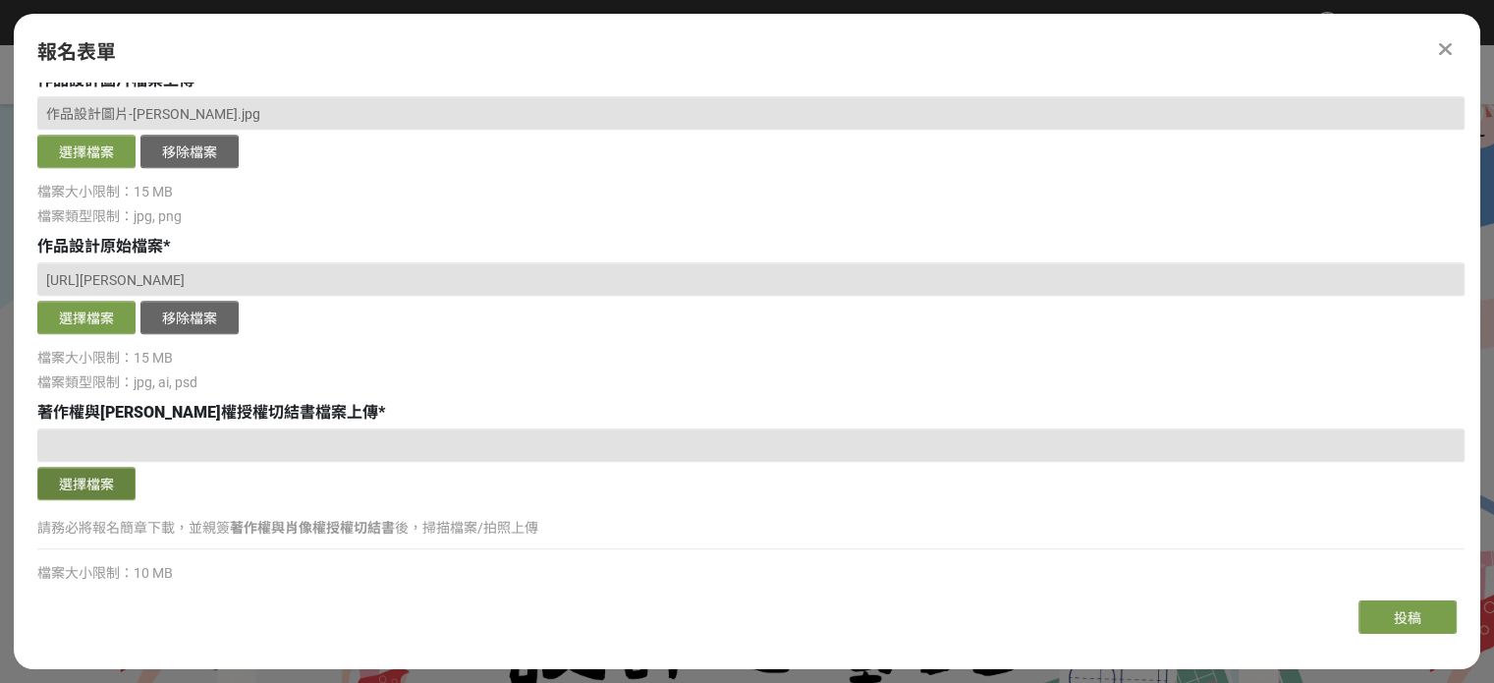
click at [101, 482] on button "選擇檔案" at bounding box center [86, 483] width 98 height 33
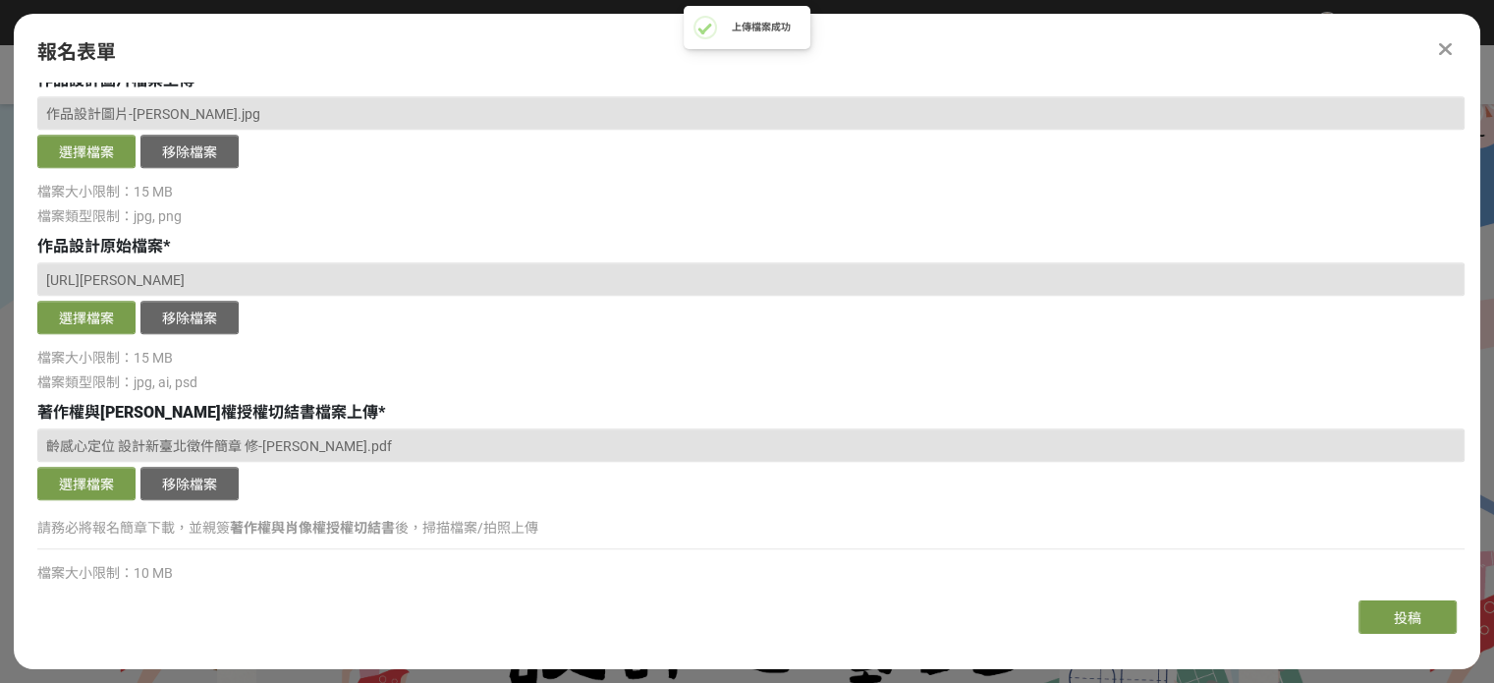
scroll to position [1503, 0]
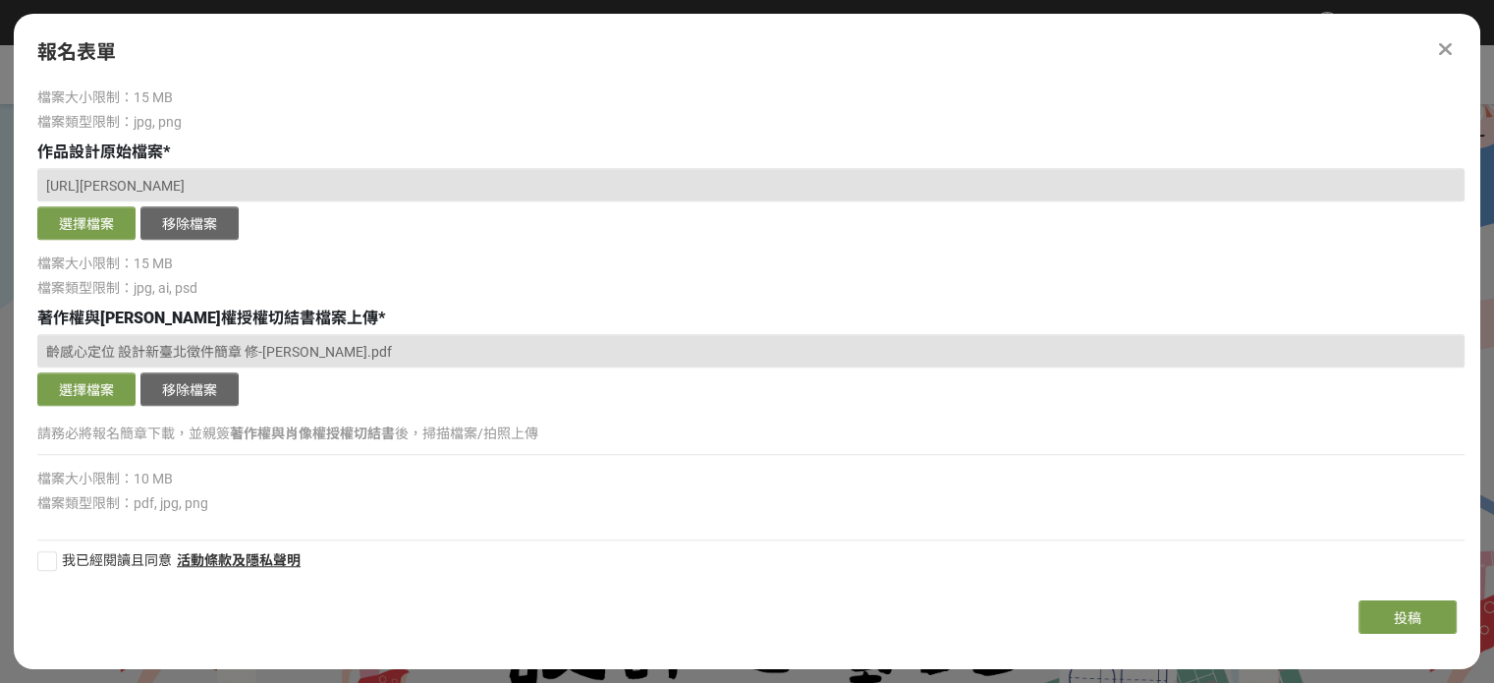
click at [47, 558] on div at bounding box center [47, 561] width 20 height 20
checkbox input "true"
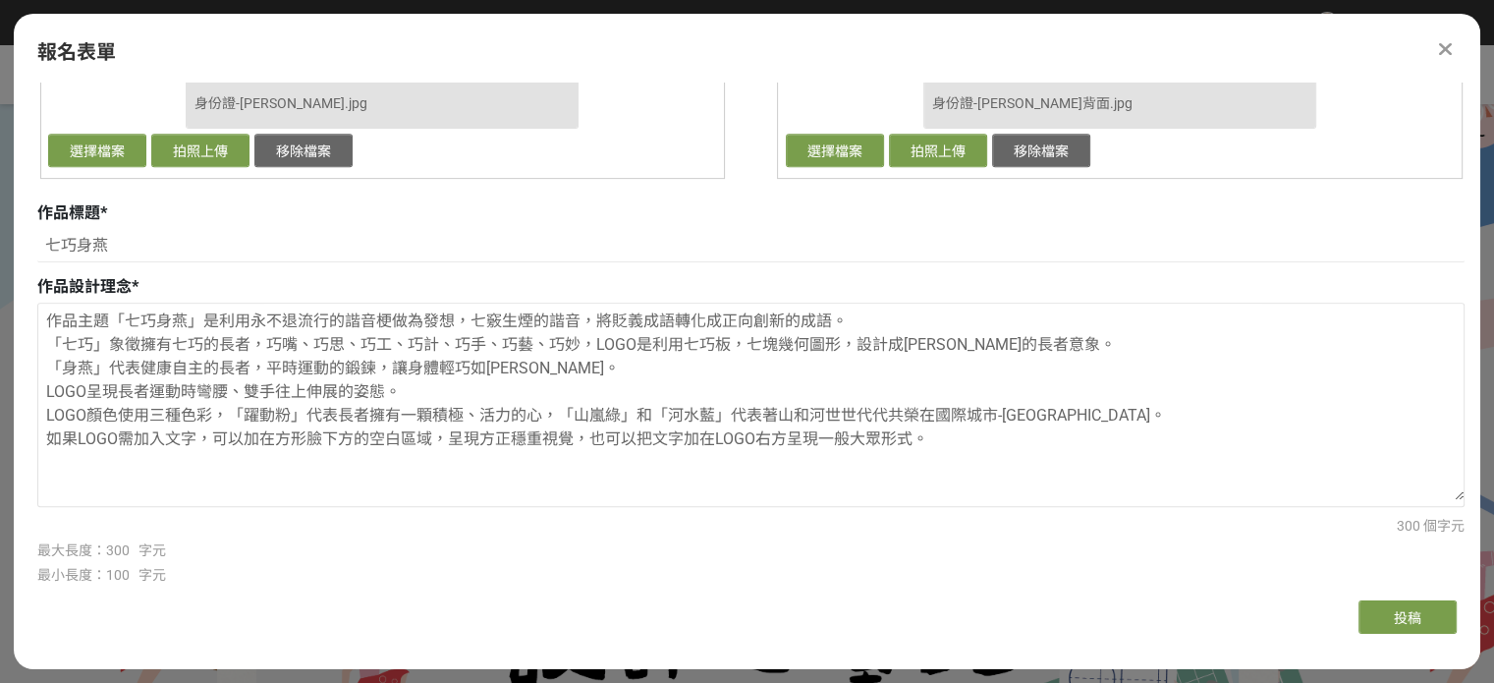
scroll to position [868, 0]
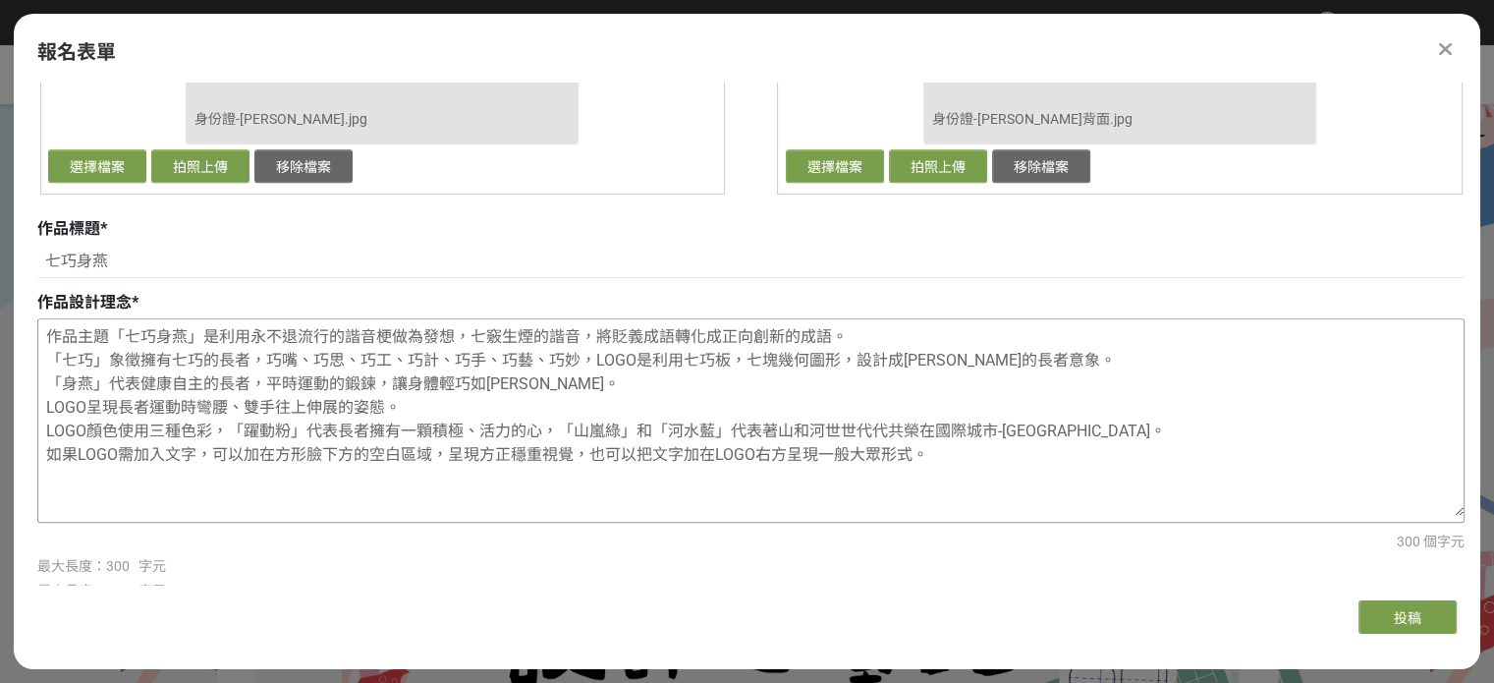
drag, startPoint x: 424, startPoint y: 338, endPoint x: 621, endPoint y: 355, distance: 197.2
click at [621, 355] on textarea "作品主題「七巧身燕」是利用永不退流行的諧音梗做為發想，七竅生煙的諧音，將貶義成語轉化成正向創新的成語。 「七巧」象徵擁有七巧的長者，巧嘴、巧思、巧工、巧計、巧…" at bounding box center [750, 417] width 1425 height 196
click at [622, 355] on textarea "作品主題「七巧身燕」是利用永不退流行的諧音梗做為發想，七竅生煙的諧音，將貶義成語轉化成正向創新的成語。 「七巧」象徵擁有七巧的長者，巧嘴、巧思、巧工、巧計、巧…" at bounding box center [750, 417] width 1425 height 196
drag, startPoint x: 163, startPoint y: 362, endPoint x: 672, endPoint y: 372, distance: 509.0
click at [672, 372] on textarea "作品主題「七巧身燕」是利用永不退流行的諧音梗做為發想，七竅生煙的諧音，將貶義成語轉化成正向創新的成語。 「七巧」象徵擁有七巧的長者，巧嘴、巧思、巧工、巧計、巧…" at bounding box center [750, 417] width 1425 height 196
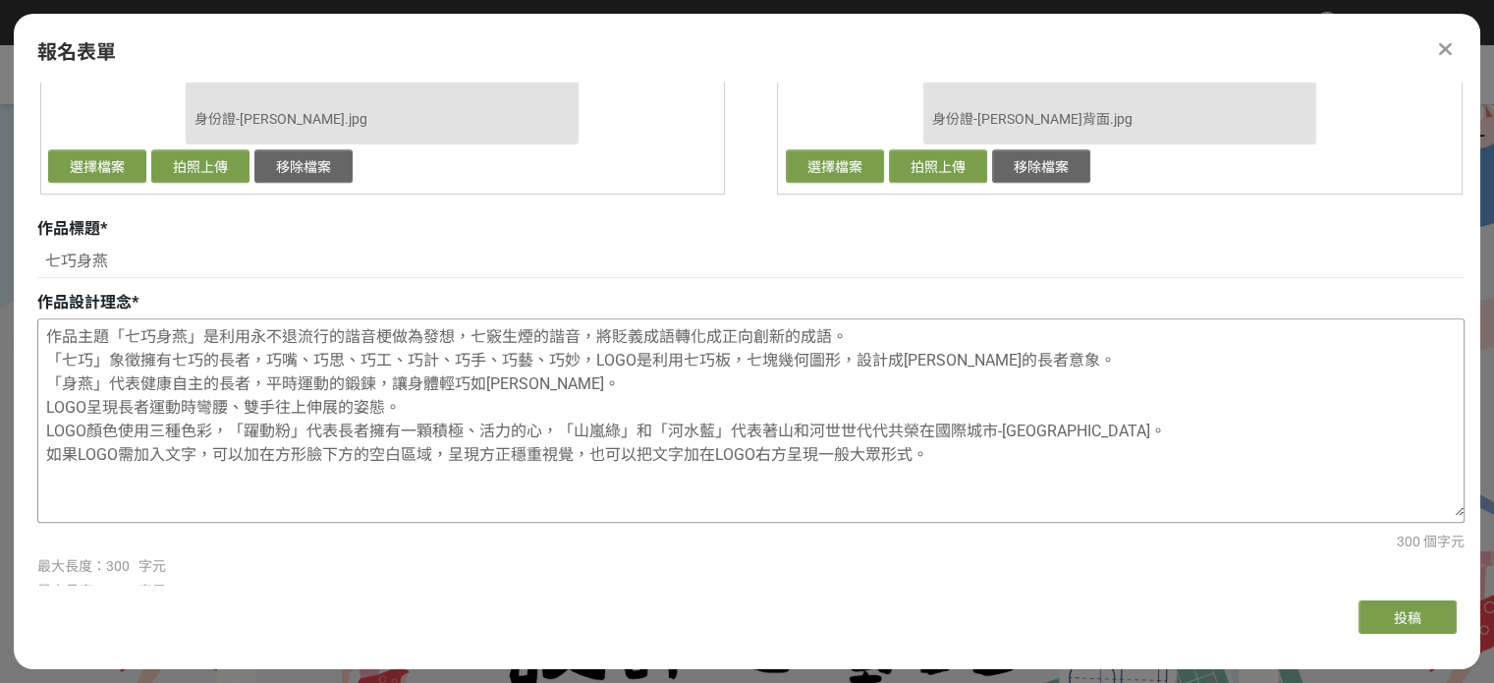
click at [672, 372] on textarea "作品主題「七巧身燕」是利用永不退流行的諧音梗做為發想，七竅生煙的諧音，將貶義成語轉化成正向創新的成語。 「七巧」象徵擁有七巧的長者，巧嘴、巧思、巧工、巧計、巧…" at bounding box center [750, 417] width 1425 height 196
drag, startPoint x: 196, startPoint y: 376, endPoint x: 549, endPoint y: 383, distance: 352.7
click at [549, 383] on textarea "作品主題「七巧身燕」是利用永不退流行的諧音梗做為發想，七竅生煙的諧音，將貶義成語轉化成正向創新的成語。 「七巧」象徵擁有七巧的長者，巧嘴、巧思、巧工、巧計、巧…" at bounding box center [750, 417] width 1425 height 196
click at [397, 414] on textarea "作品主題「七巧身燕」是利用永不退流行的諧音梗做為發想，七竅生煙的諧音，將貶義成語轉化成正向創新的成語。 「七巧」象徵擁有七巧的長者，巧嘴、巧思、巧工、巧計、巧…" at bounding box center [750, 417] width 1425 height 196
drag, startPoint x: 173, startPoint y: 454, endPoint x: 955, endPoint y: 447, distance: 782.0
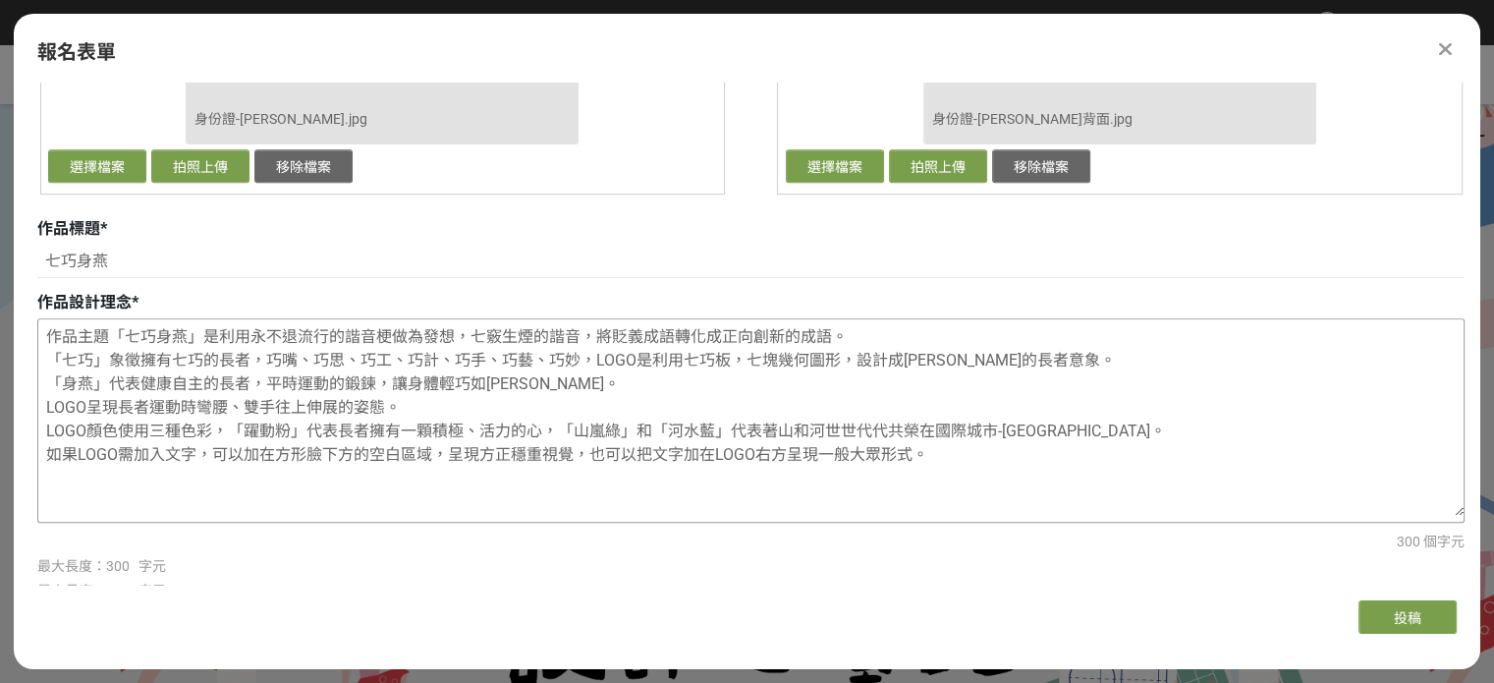
click at [955, 447] on textarea "作品主題「七巧身燕」是利用永不退流行的諧音梗做為發想，七竅生煙的諧音，將貶義成語轉化成正向創新的成語。 「七巧」象徵擁有七巧的長者，巧嘴、巧思、巧工、巧計、巧…" at bounding box center [750, 417] width 1425 height 196
click at [1434, 609] on button "投稿" at bounding box center [1408, 616] width 98 height 33
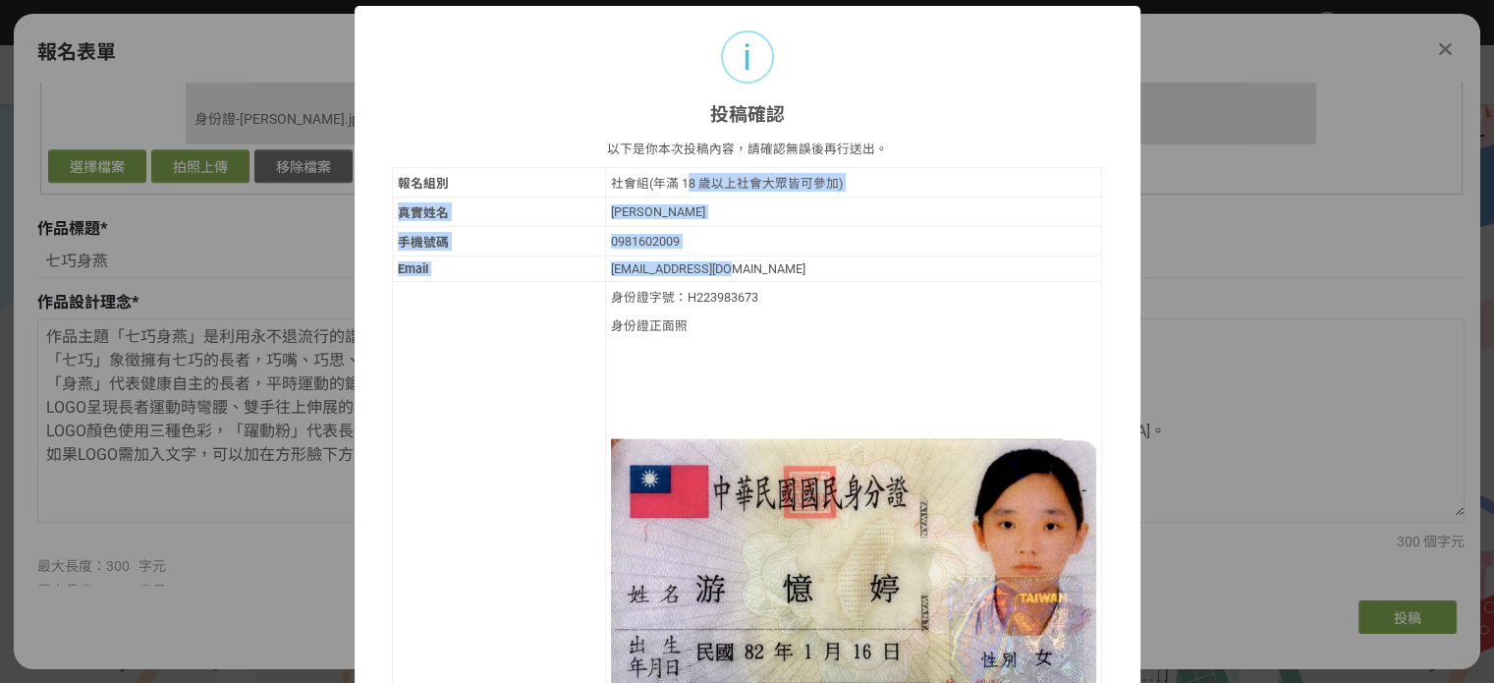
drag, startPoint x: 699, startPoint y: 190, endPoint x: 723, endPoint y: 255, distance: 69.9
click at [723, 256] on td "cathy2003724@yahoo.com.tw" at bounding box center [853, 269] width 497 height 26
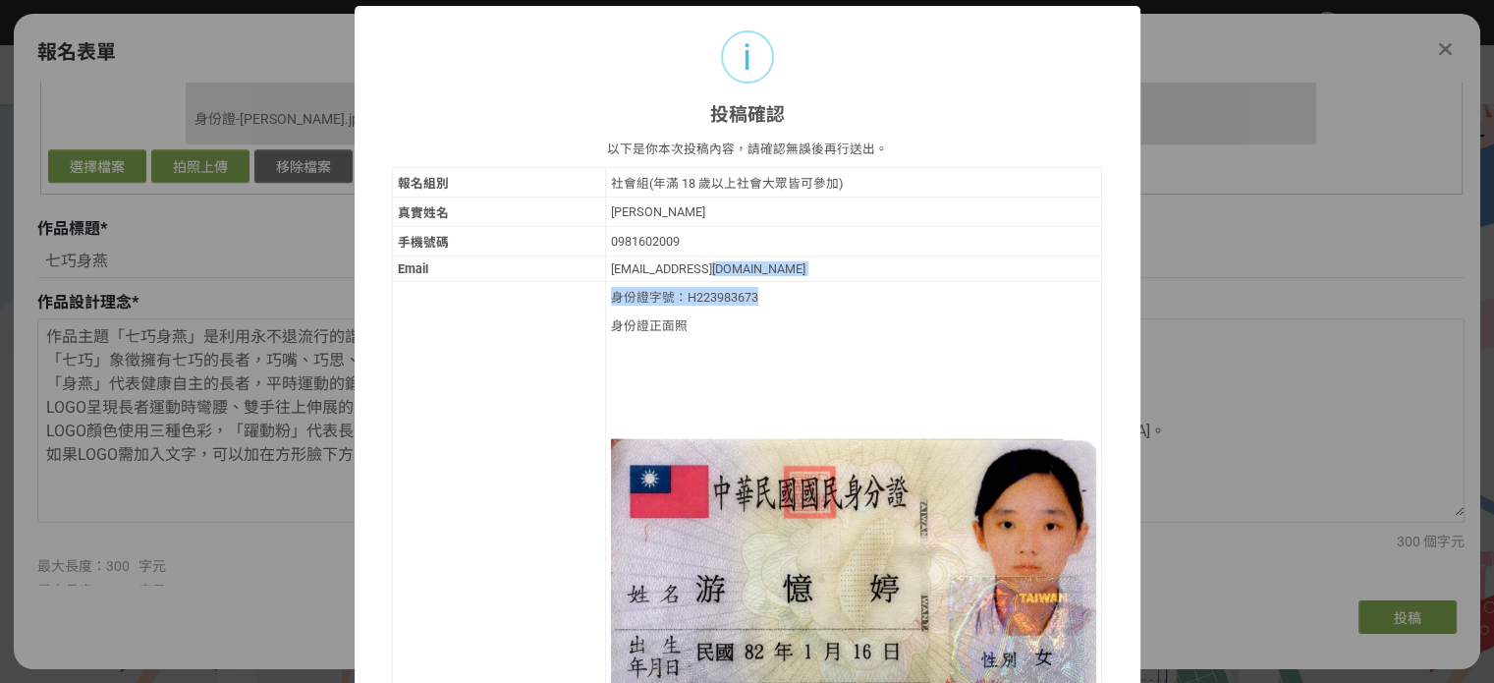
drag, startPoint x: 704, startPoint y: 266, endPoint x: 785, endPoint y: 280, distance: 81.7
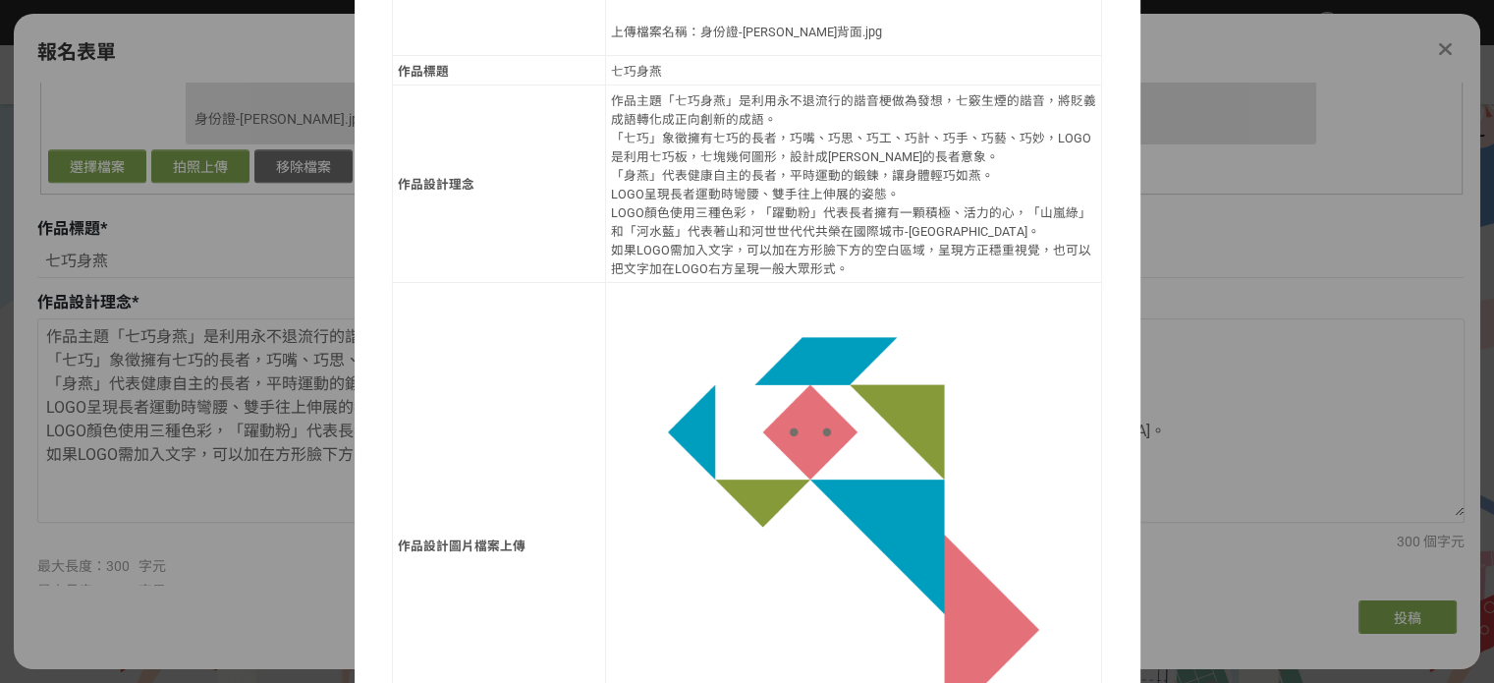
scroll to position [1402, 0]
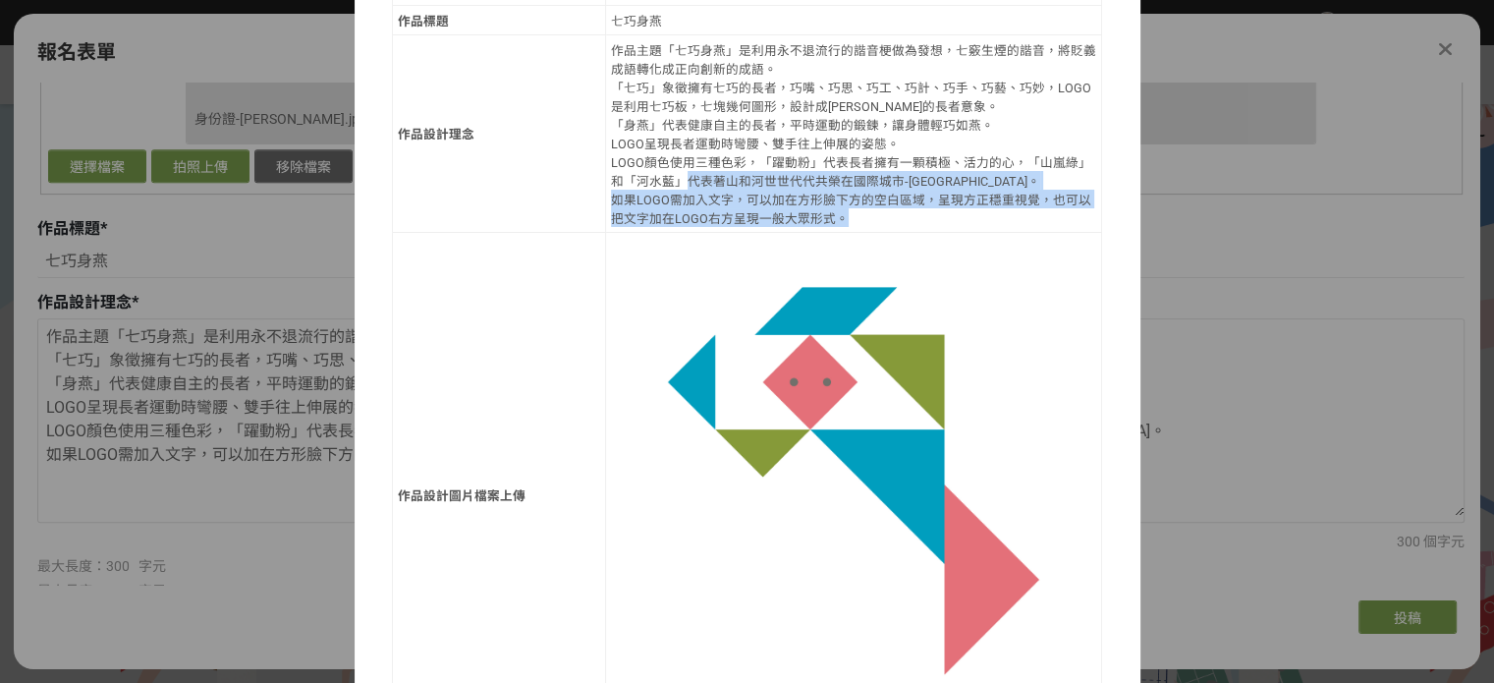
drag, startPoint x: 660, startPoint y: 173, endPoint x: 974, endPoint y: 201, distance: 315.6
click at [974, 201] on div "作品主題「七巧身燕」是利用永不退流行的諧音梗做為發想，七竅生煙的諧音，將貶義成語轉化成正向創新的成語。 「七巧」象徵擁有七巧的長者，巧嘴、巧思、巧工、巧計、巧…" at bounding box center [854, 133] width 486 height 187
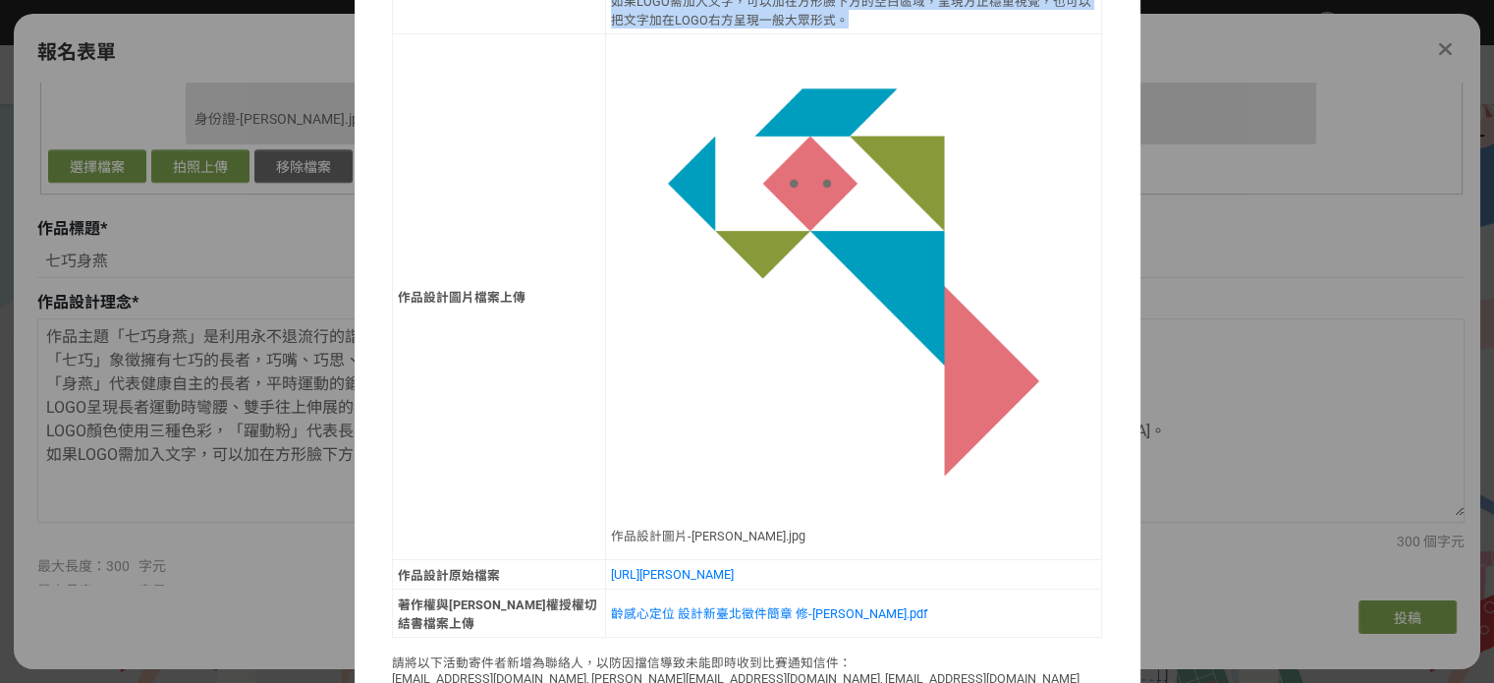
scroll to position [1646, 0]
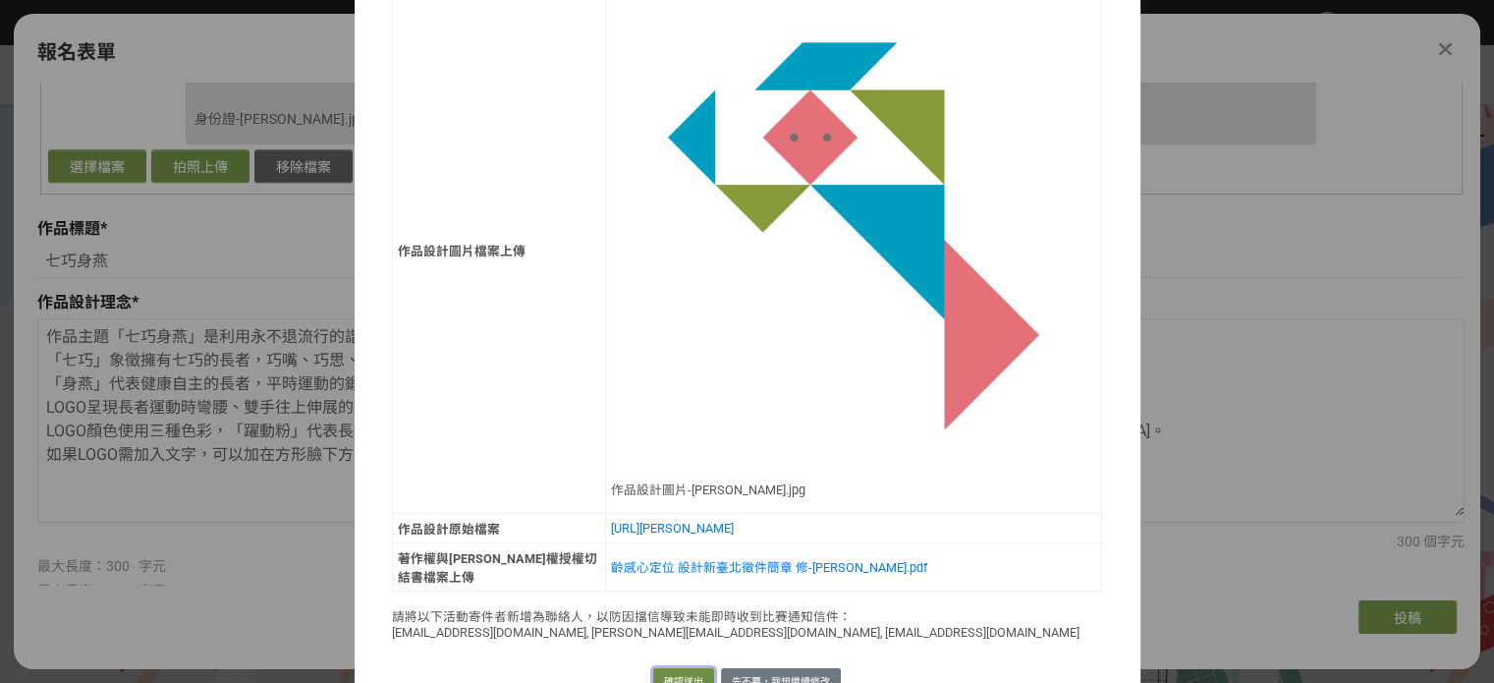
click at [672, 668] on button "確認送出" at bounding box center [683, 682] width 61 height 28
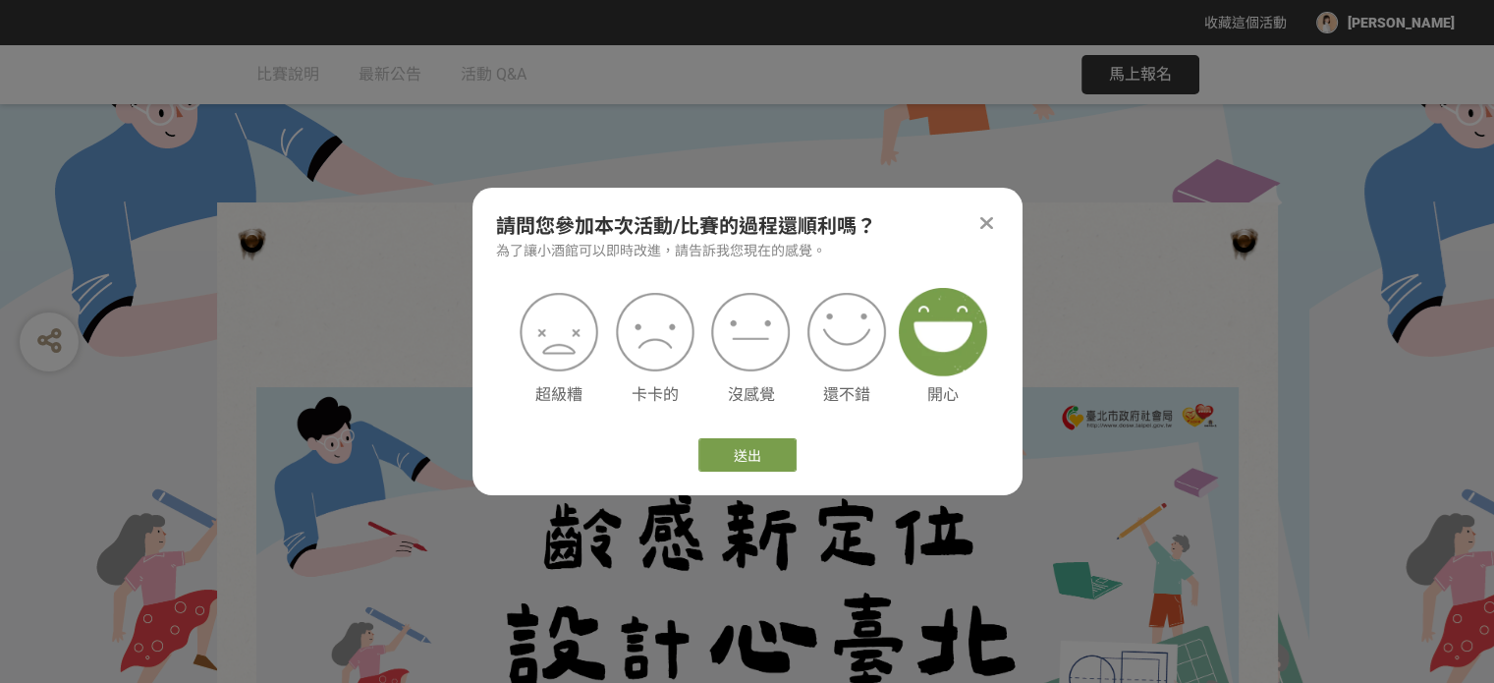
click at [930, 337] on img at bounding box center [943, 332] width 88 height 88
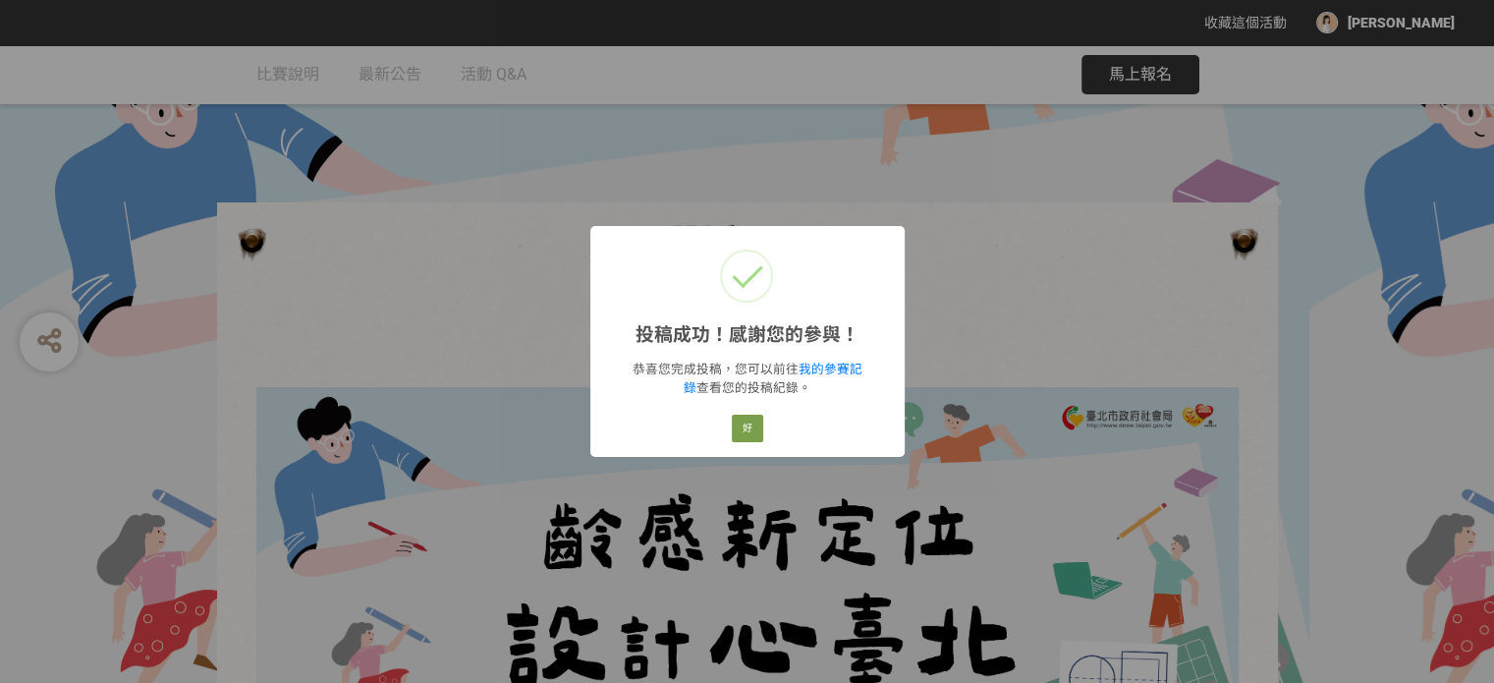
click at [980, 339] on div "投稿成功！感謝您的參與！ × 恭喜您完成投稿，您可以前往 我的參賽記錄 查看您的投稿紀錄。 好 Cancel" at bounding box center [747, 341] width 1494 height 683
click at [750, 427] on button "好" at bounding box center [747, 429] width 31 height 28
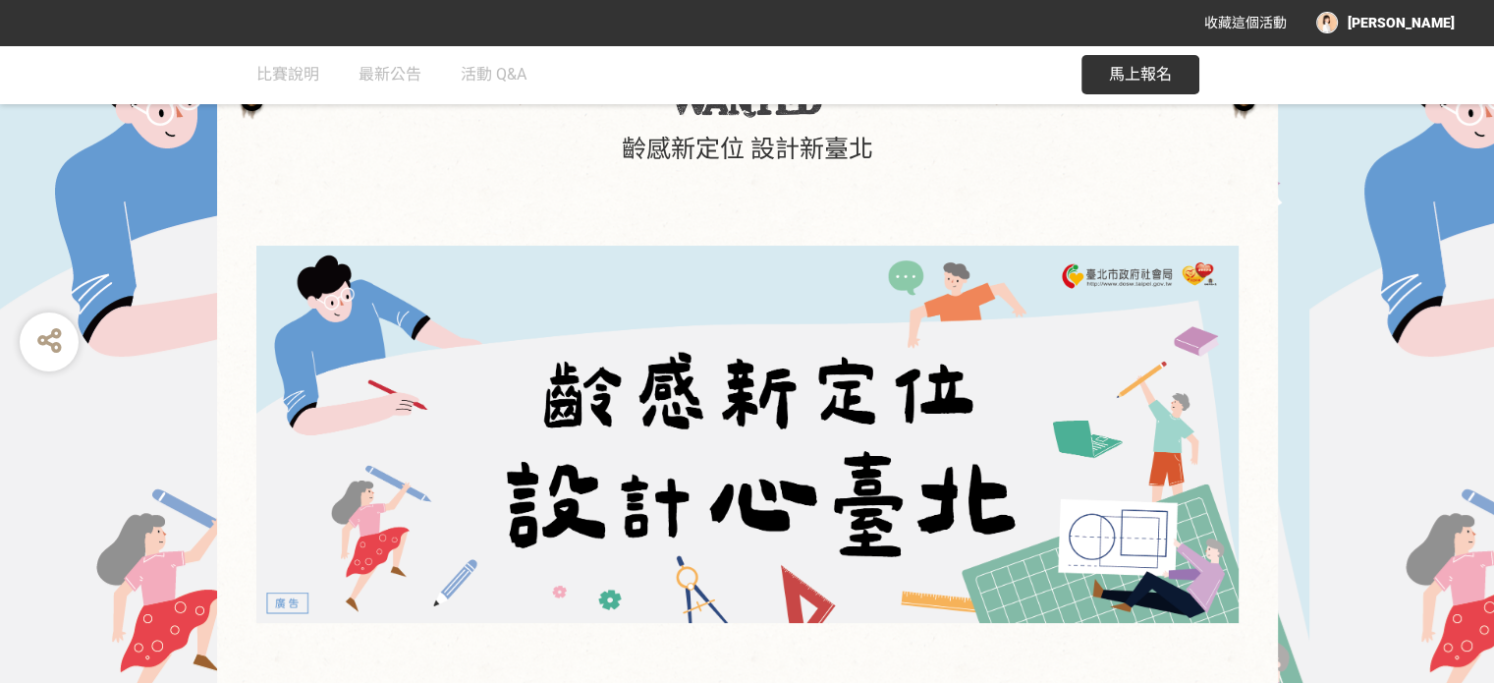
scroll to position [0, 0]
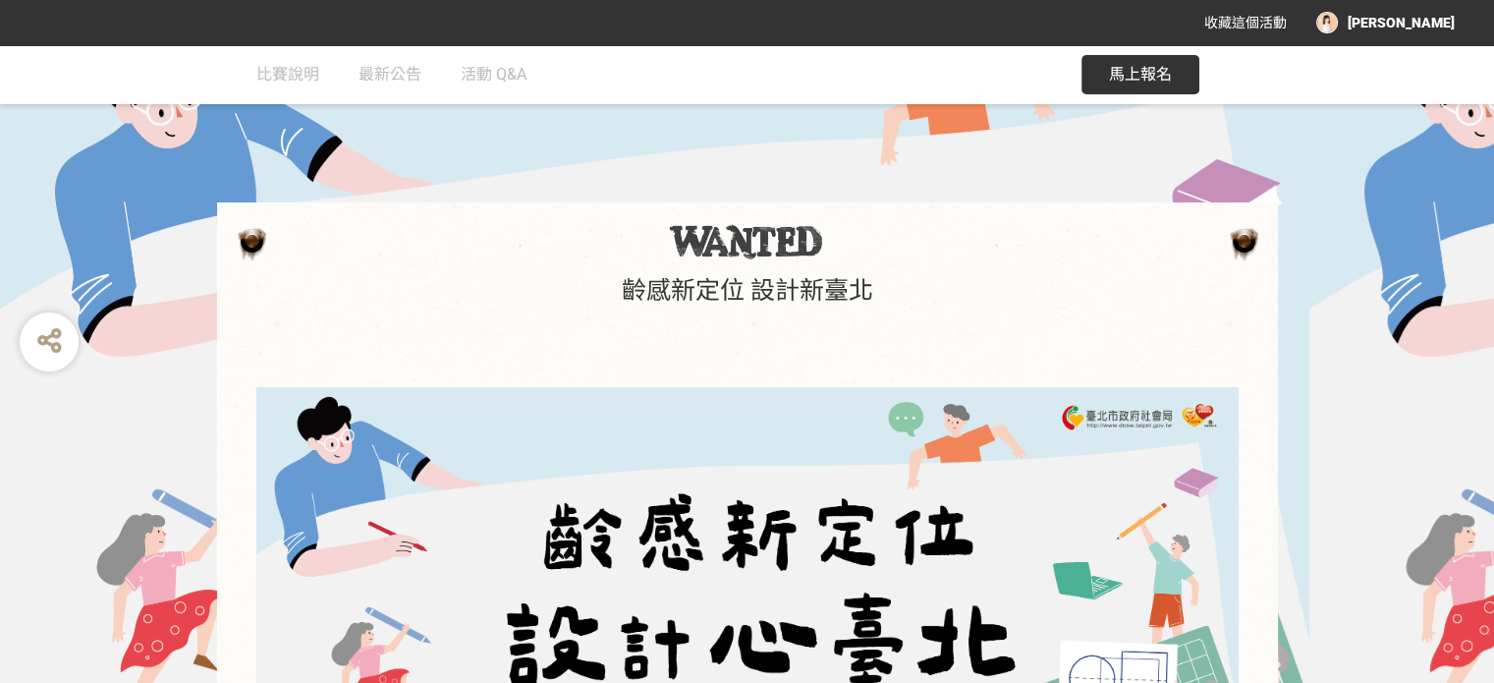
click at [1445, 19] on div "YI Ting" at bounding box center [1385, 23] width 139 height 22
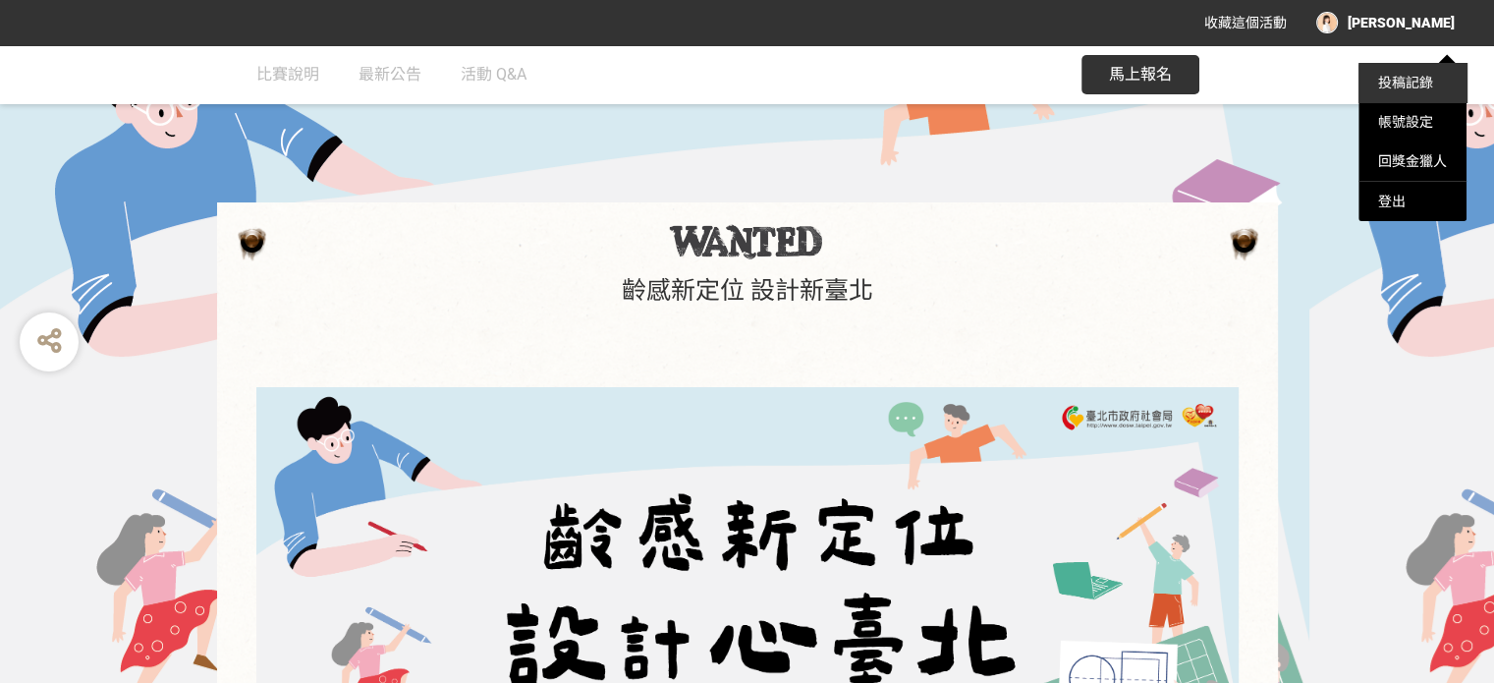
click at [1402, 84] on link "投稿記錄" at bounding box center [1405, 83] width 55 height 16
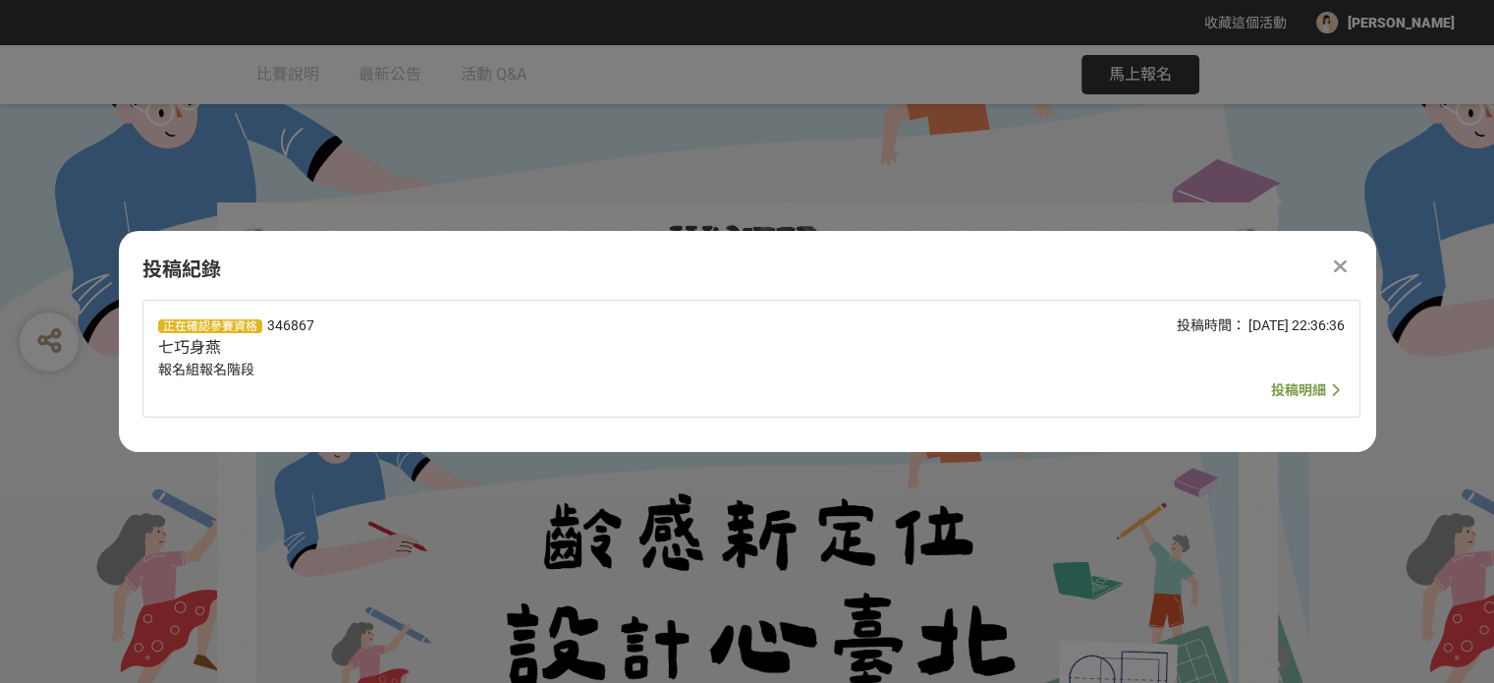
click at [1316, 386] on span "投稿明細" at bounding box center [1298, 390] width 55 height 16
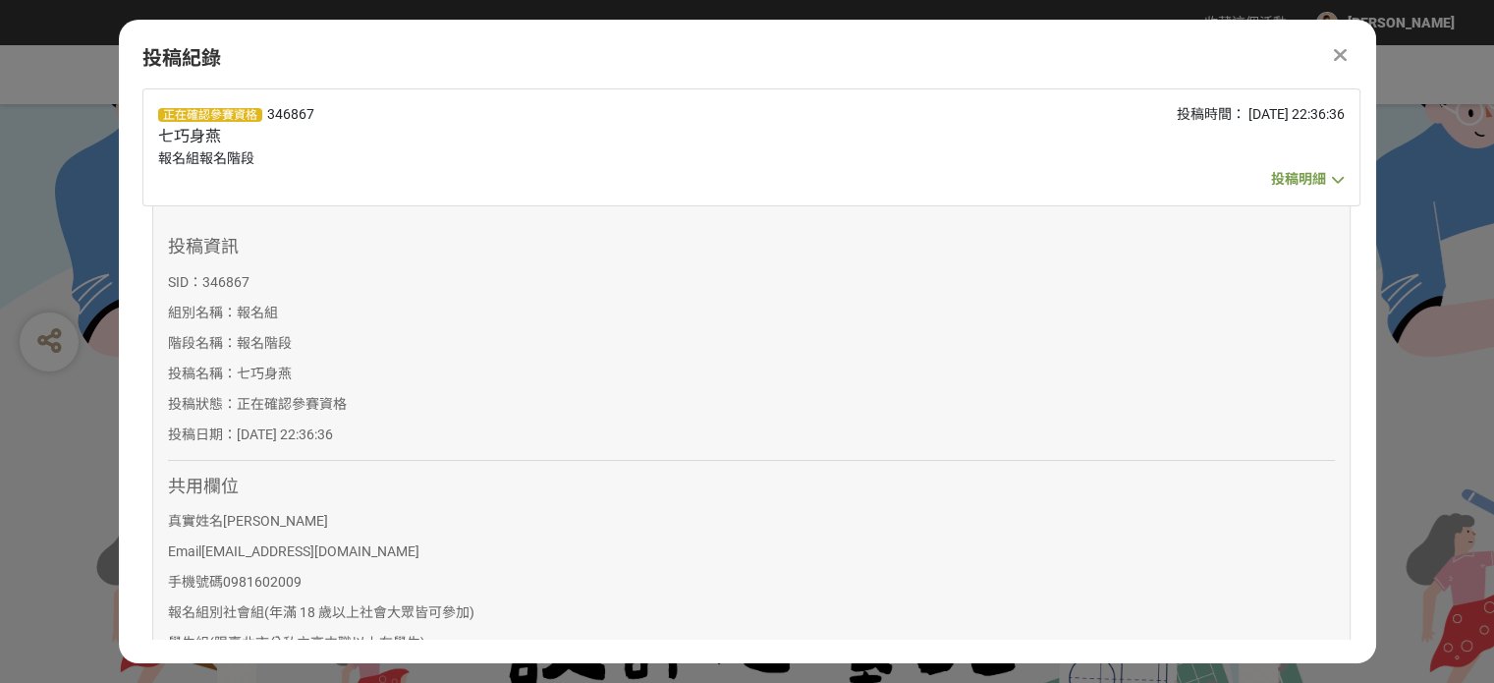
drag, startPoint x: 1375, startPoint y: 316, endPoint x: 1359, endPoint y: 419, distance: 104.5
click at [1359, 431] on div "正在確認參賽資格 346867 七巧身燕 報名組報名階段 投稿時間： 2025-09-10 22:36:36 投稿明細 投稿資訊 SID： 346867 組別…" at bounding box center [747, 363] width 1257 height 551
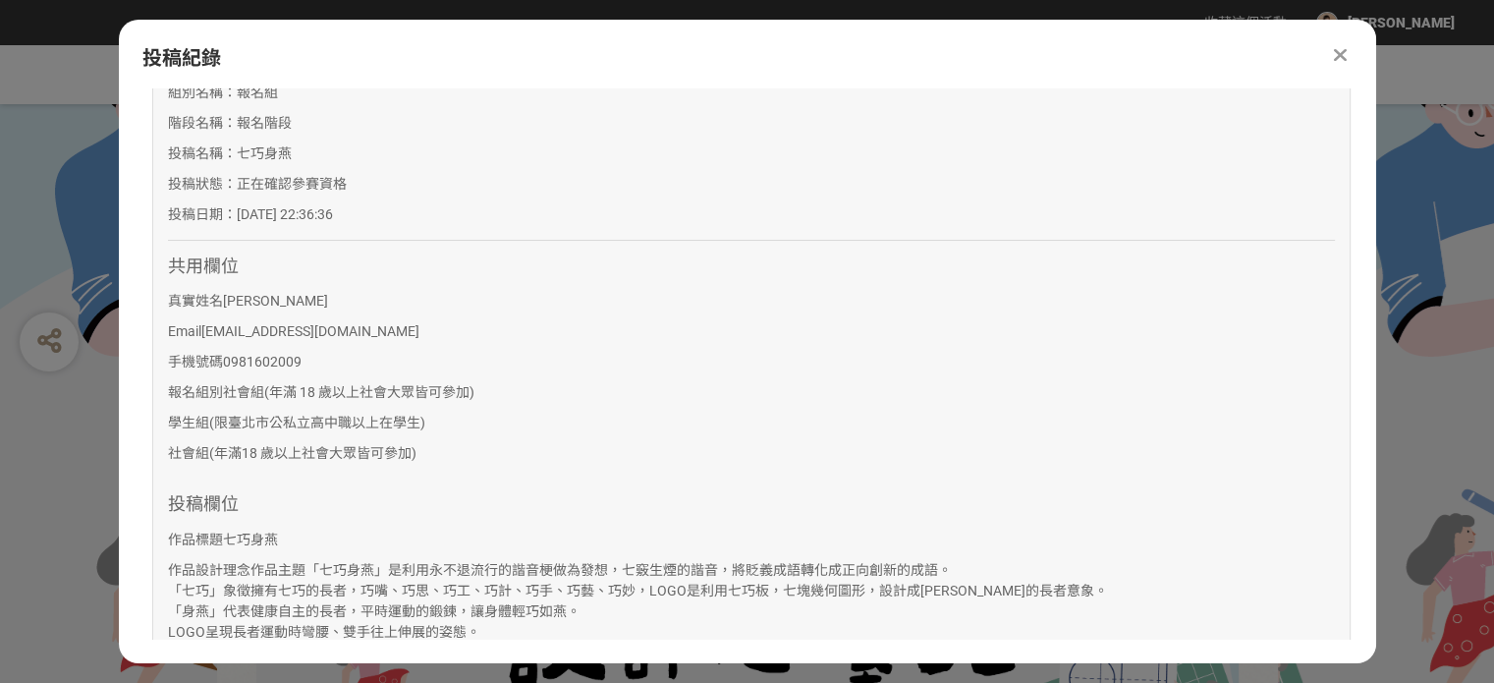
scroll to position [476, 0]
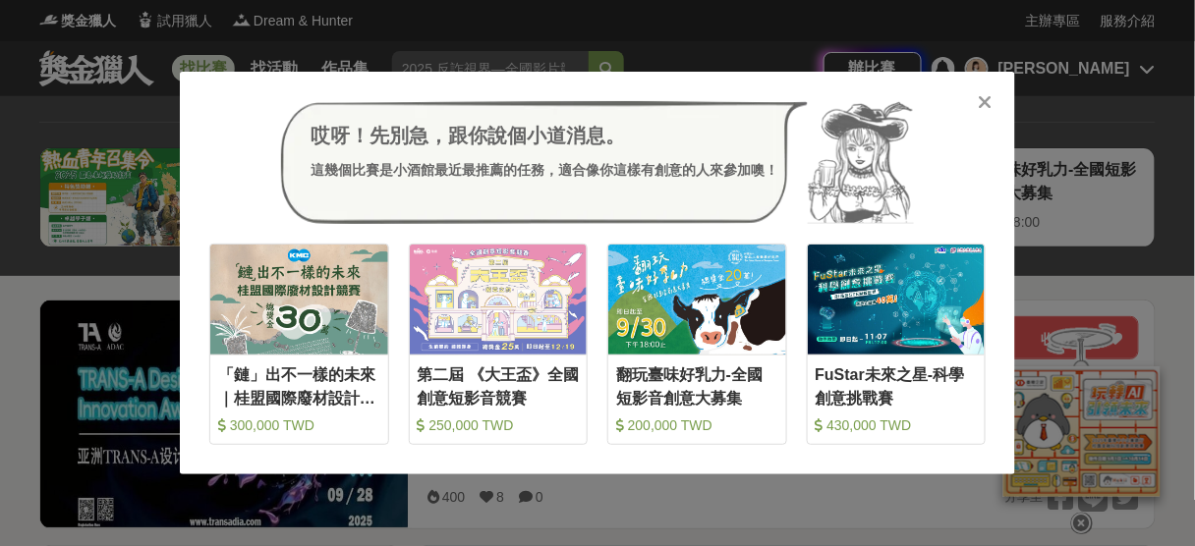
drag, startPoint x: 987, startPoint y: 108, endPoint x: 982, endPoint y: 121, distance: 13.7
click at [698, 108] on icon at bounding box center [985, 102] width 15 height 20
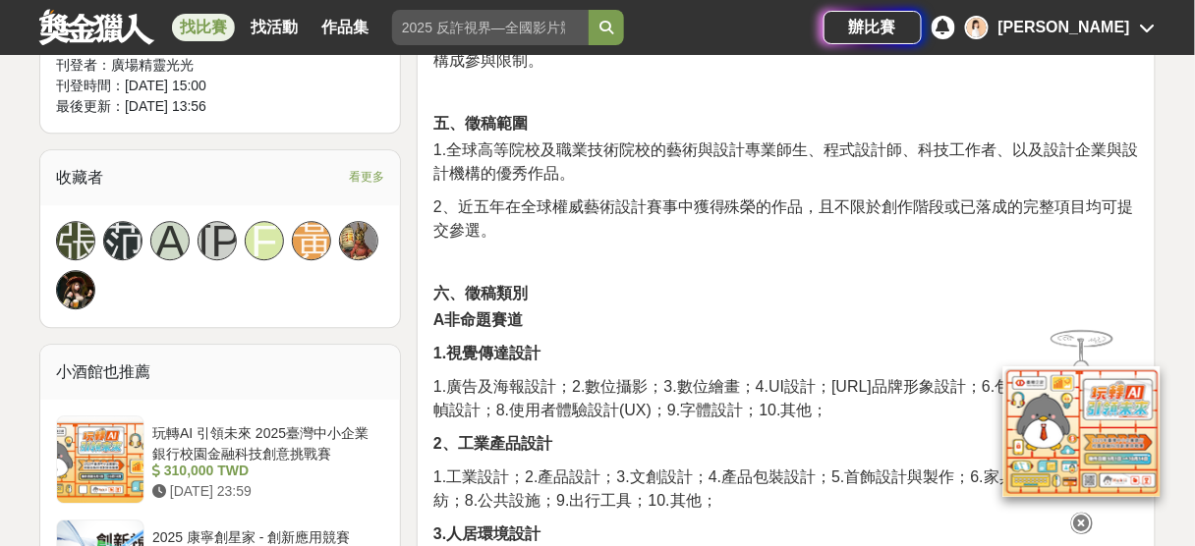
scroll to position [1273, 0]
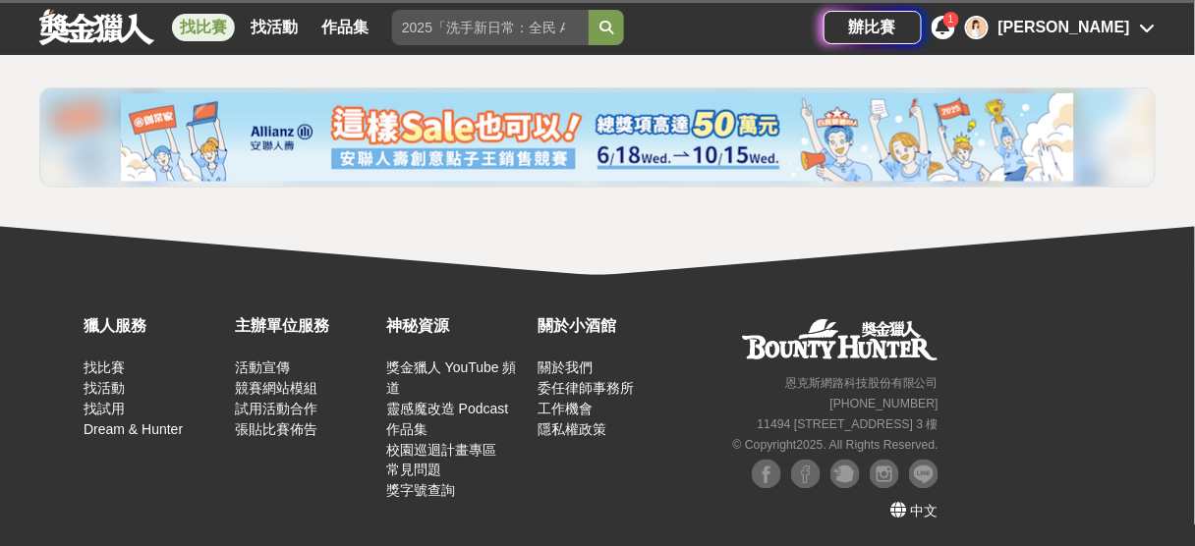
scroll to position [478, 0]
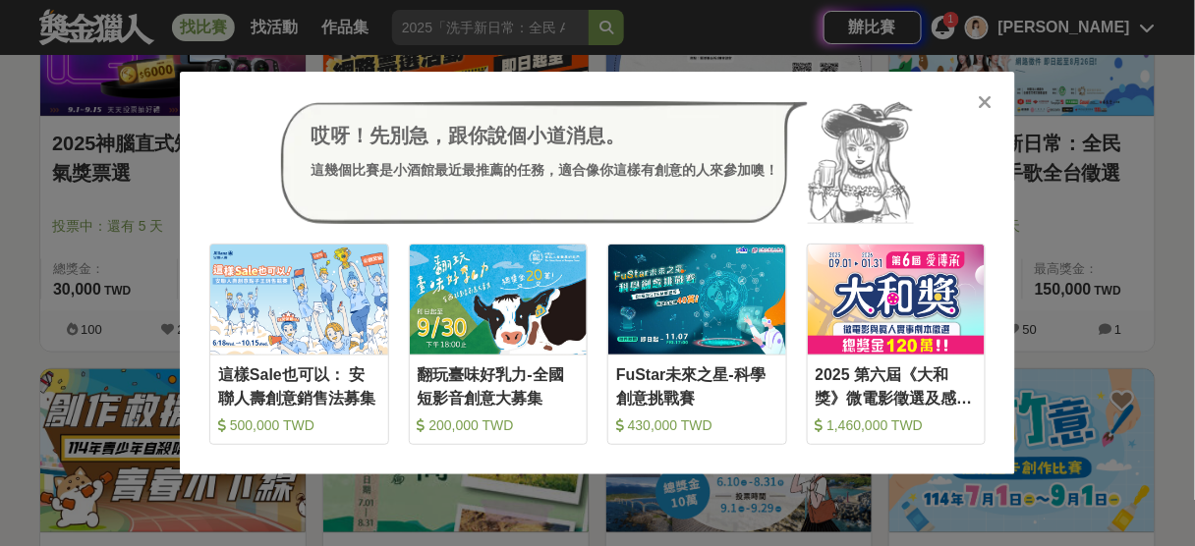
click at [991, 108] on icon at bounding box center [985, 102] width 15 height 20
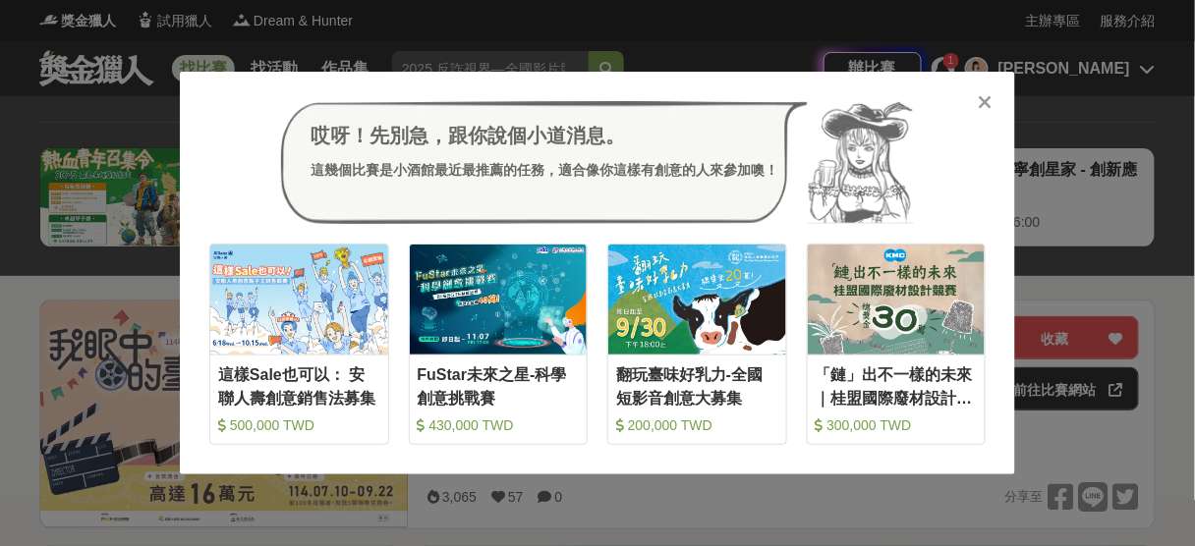
click at [987, 112] on icon at bounding box center [985, 102] width 15 height 20
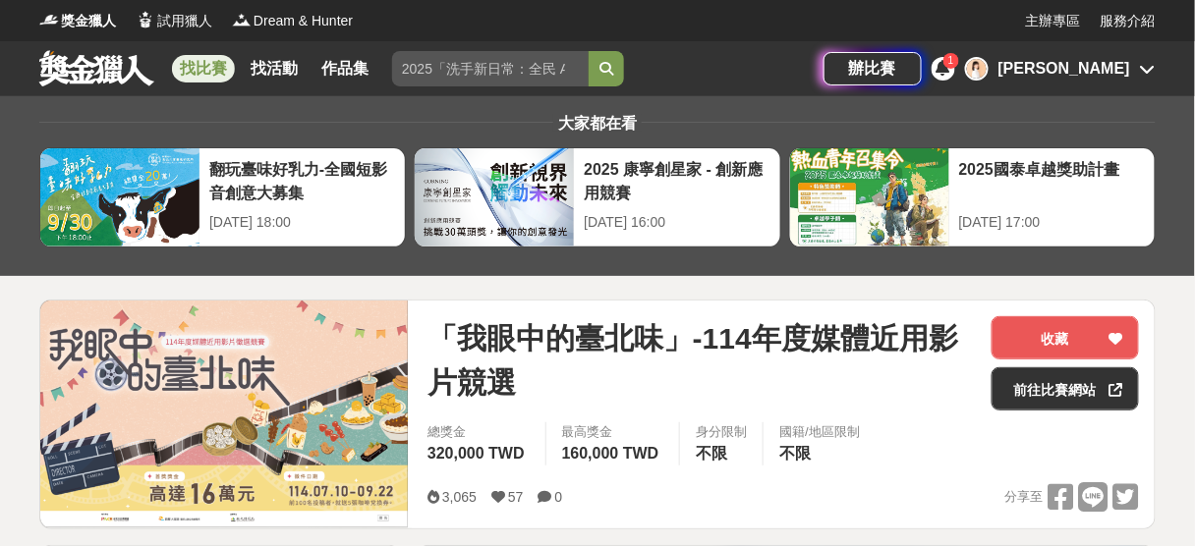
click at [1148, 69] on icon at bounding box center [1148, 69] width 16 height 16
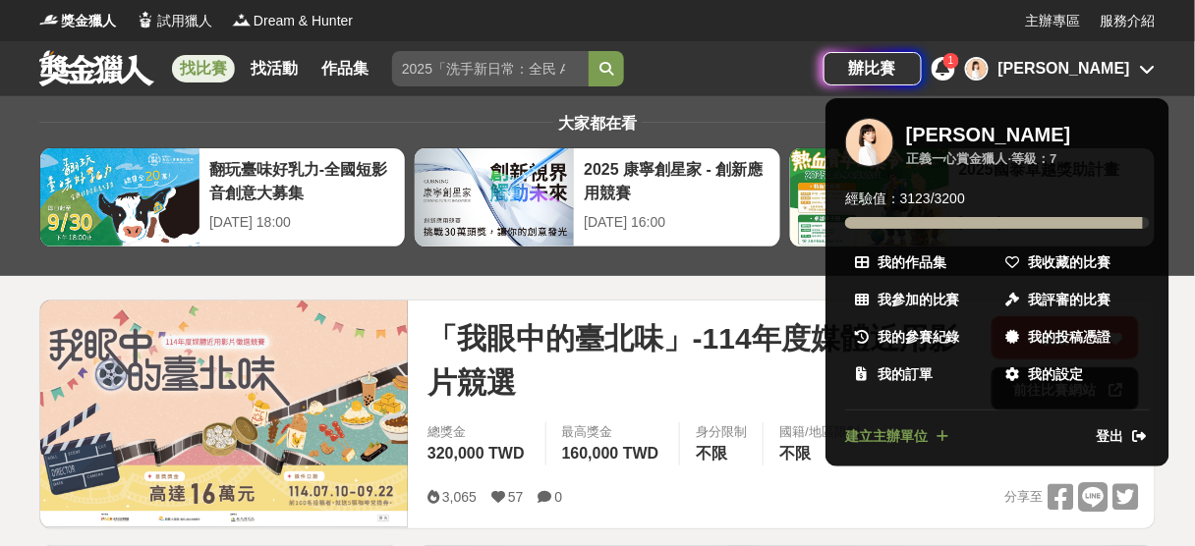
click at [1148, 69] on div at bounding box center [597, 273] width 1195 height 546
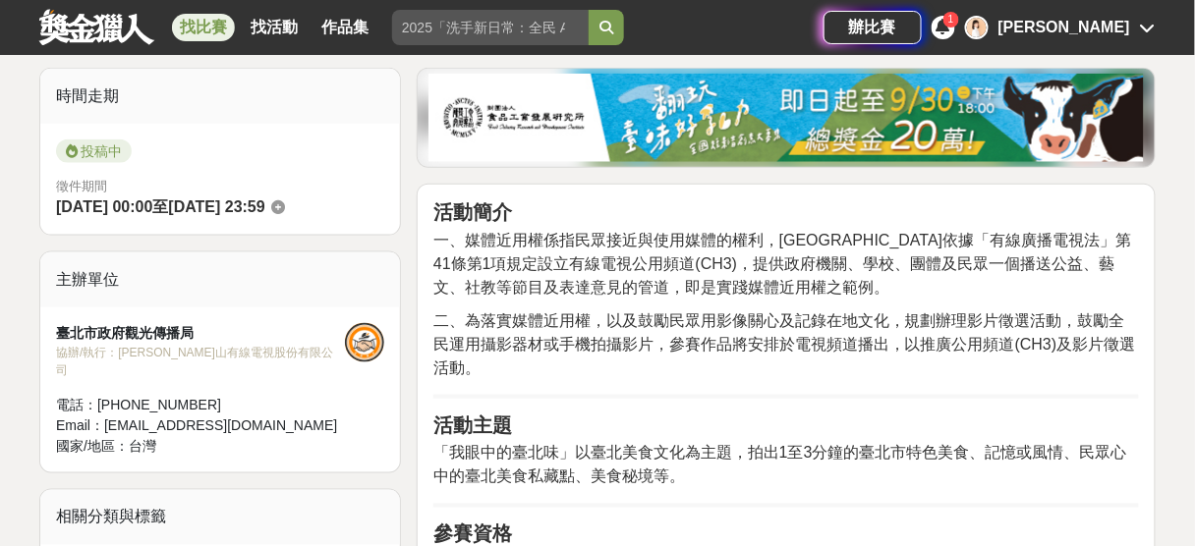
scroll to position [955, 0]
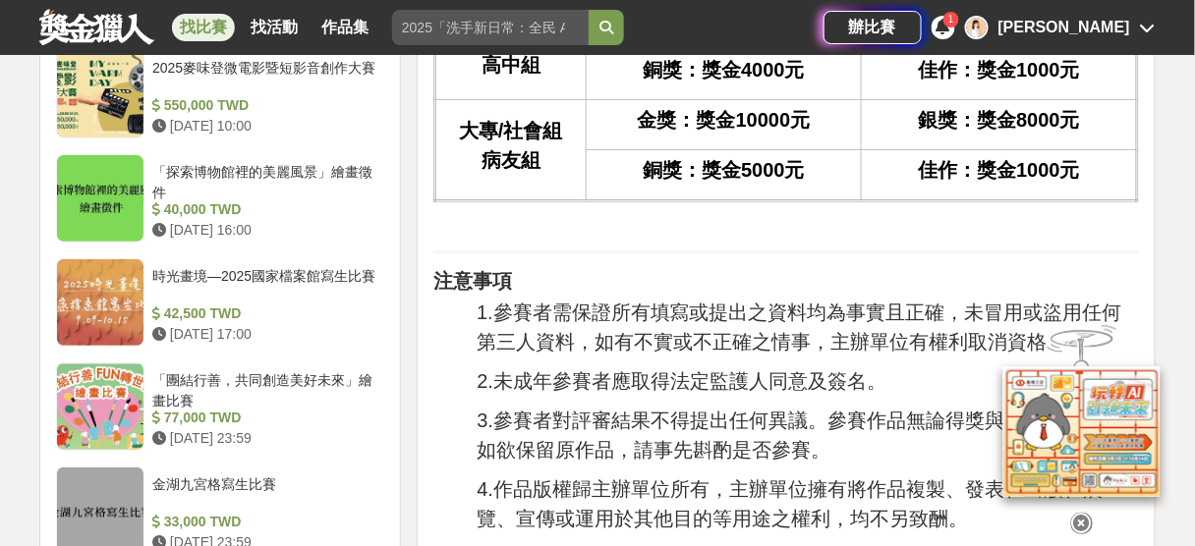
scroll to position [1926, 0]
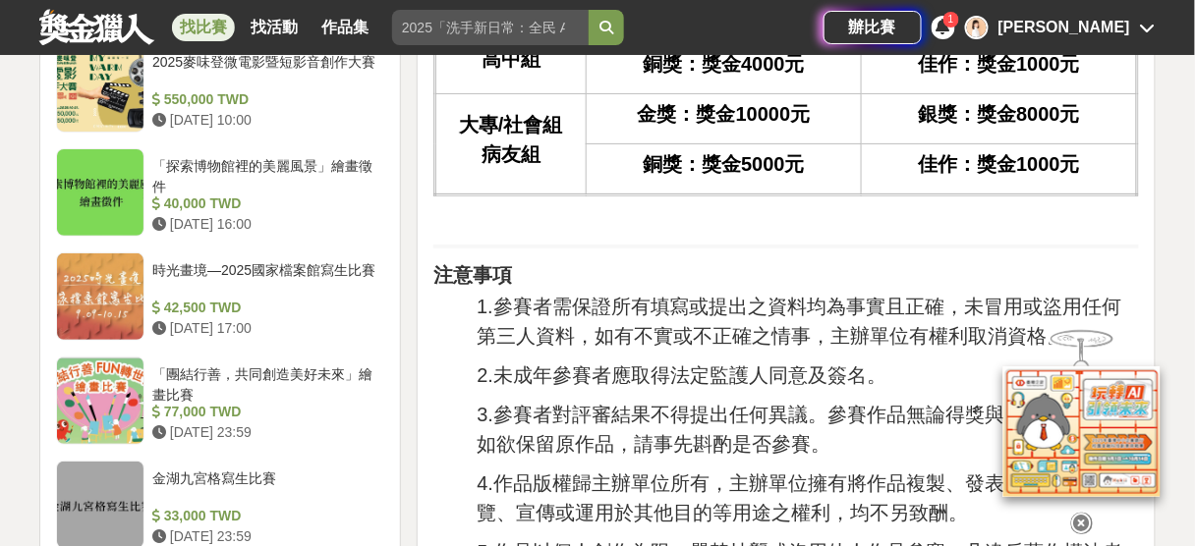
click at [1084, 517] on icon at bounding box center [1082, 524] width 22 height 22
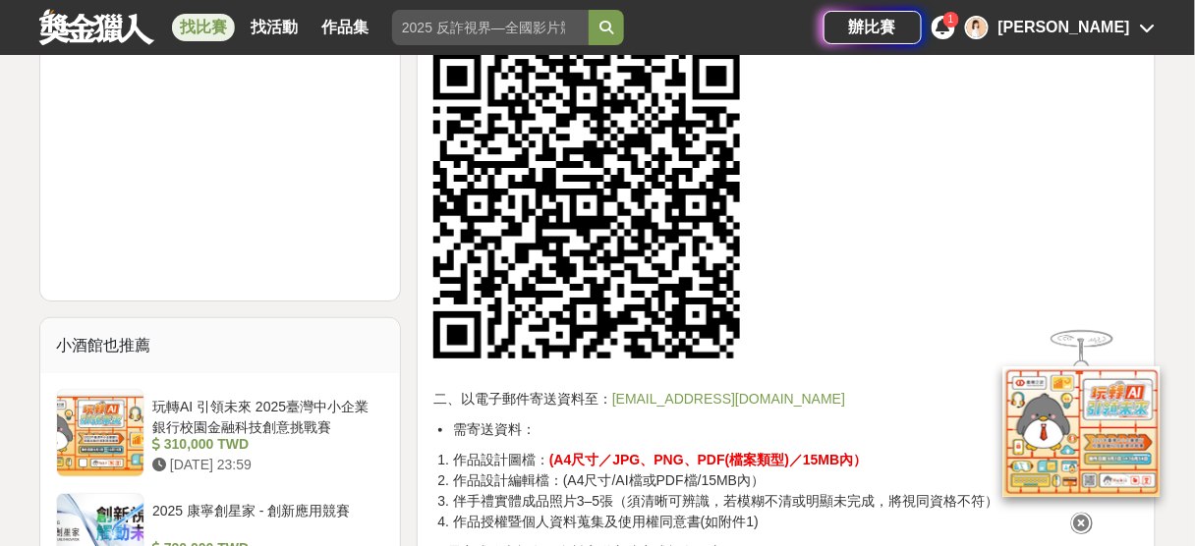
scroll to position [1808, 0]
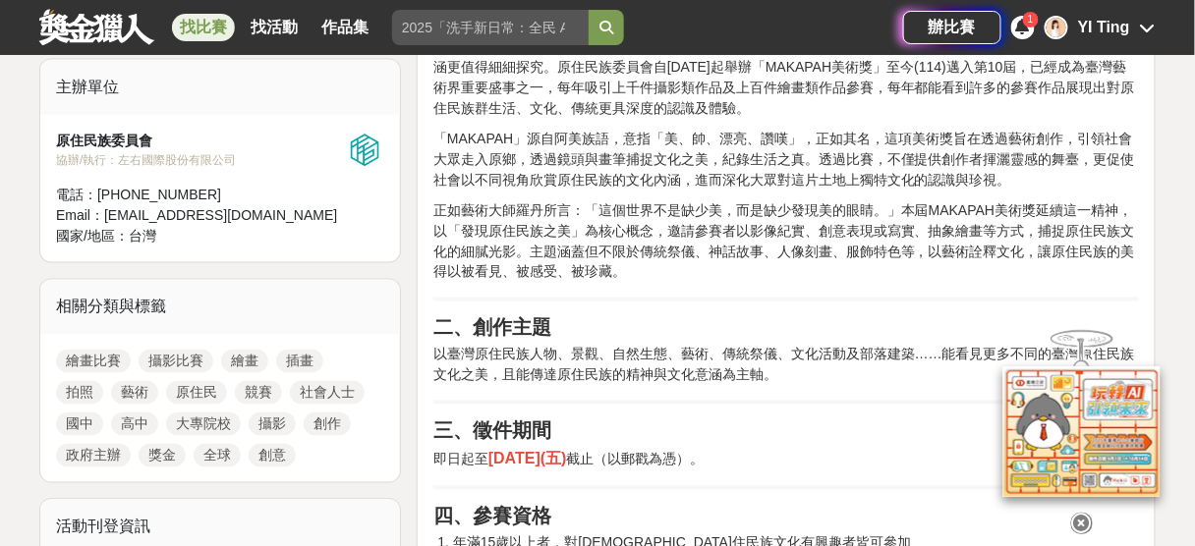
scroll to position [528, 0]
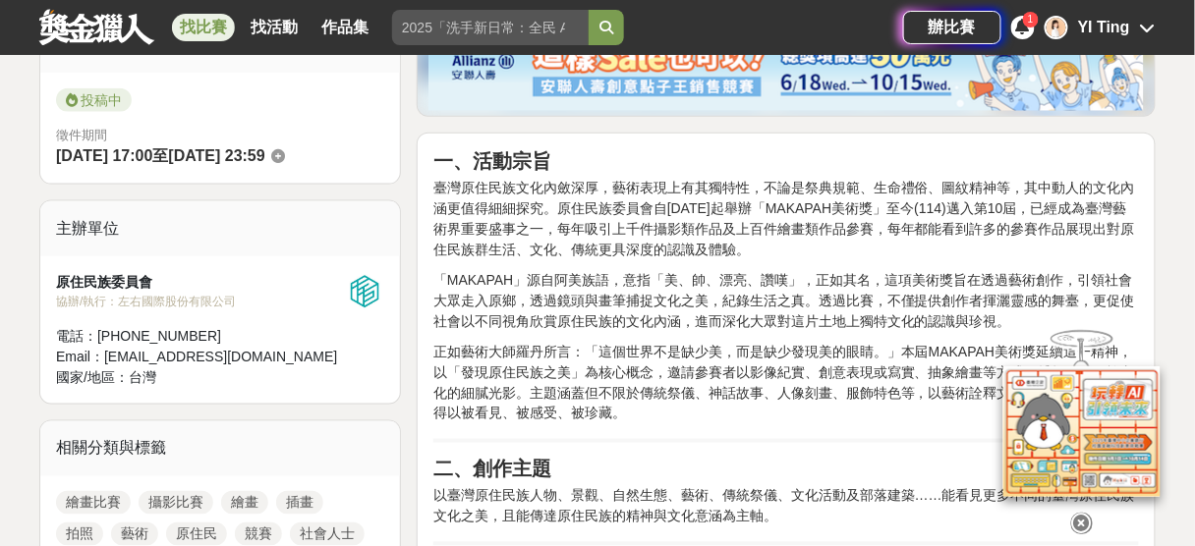
click at [1081, 523] on icon at bounding box center [1082, 512] width 22 height 22
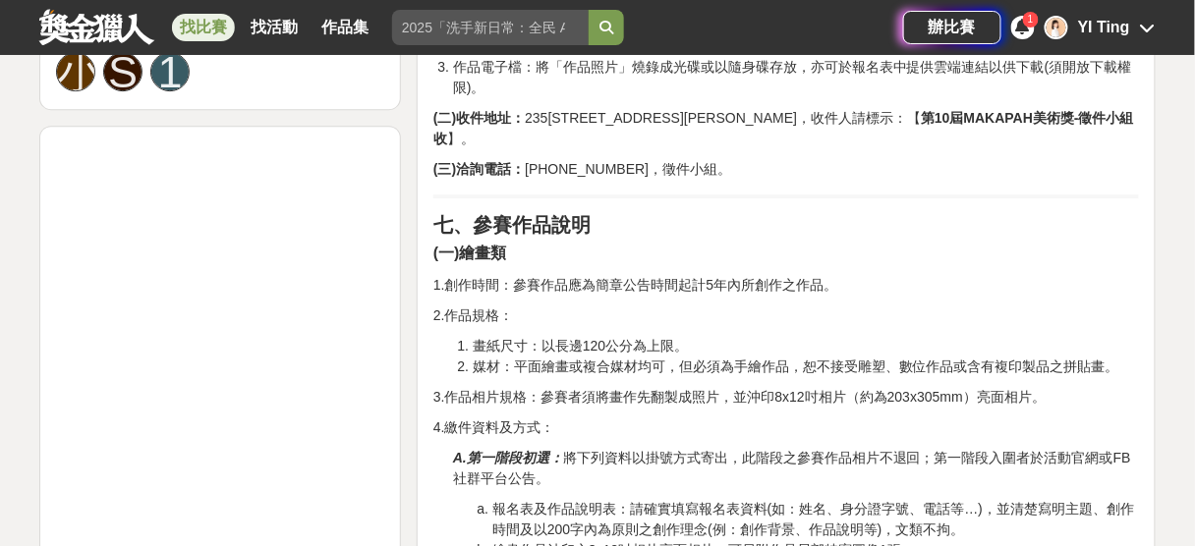
scroll to position [1517, 0]
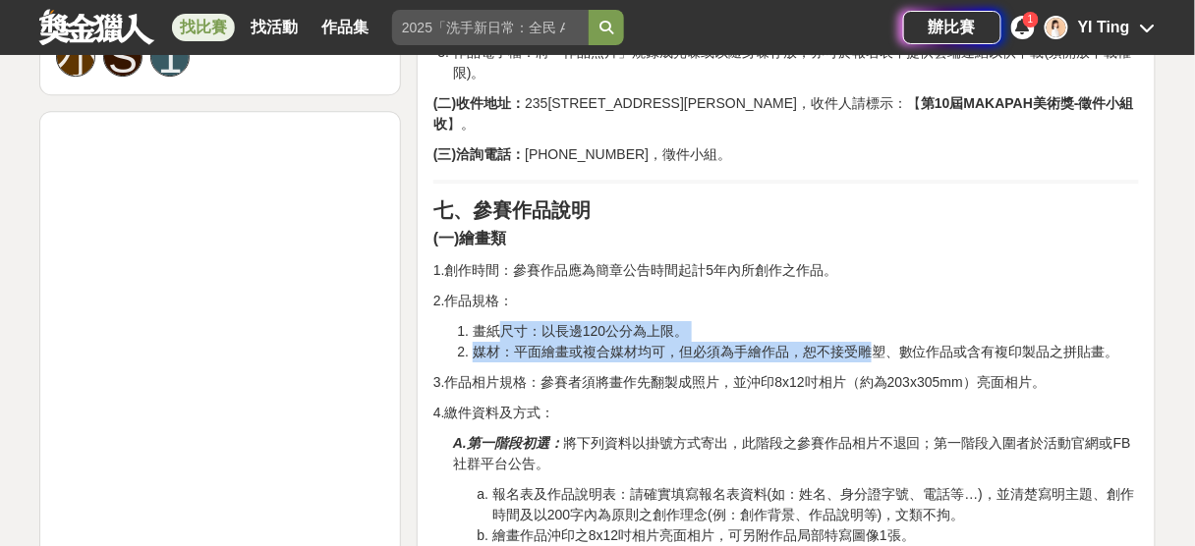
drag, startPoint x: 555, startPoint y: 305, endPoint x: 876, endPoint y: 330, distance: 322.2
click at [876, 330] on ol "畫紙尺寸：以長邊120公分為上限。 媒材：平面繪畫或複合媒材均可，但必須為手繪作品，恕不接受雕塑、數位作品或含有複印製品之拼貼畫。" at bounding box center [785, 341] width 705 height 41
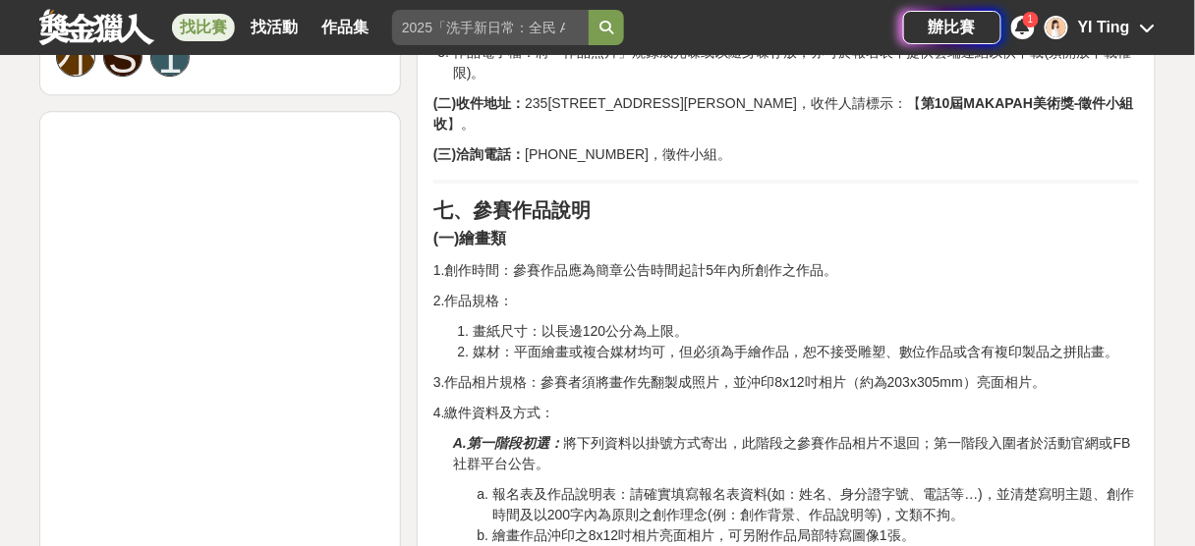
drag, startPoint x: 893, startPoint y: 323, endPoint x: 1152, endPoint y: 331, distance: 259.5
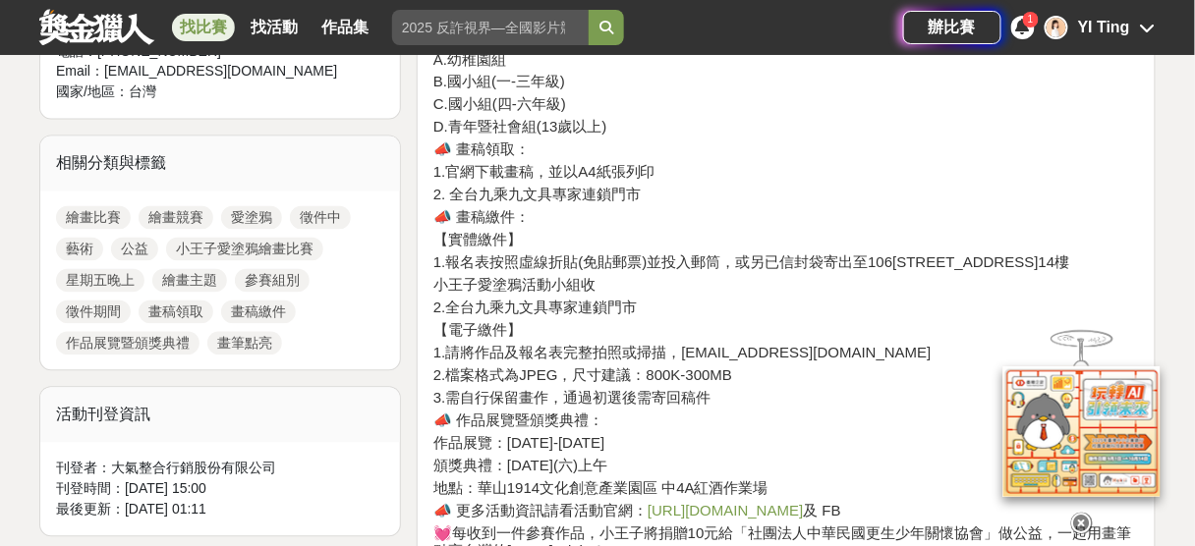
scroll to position [894, 0]
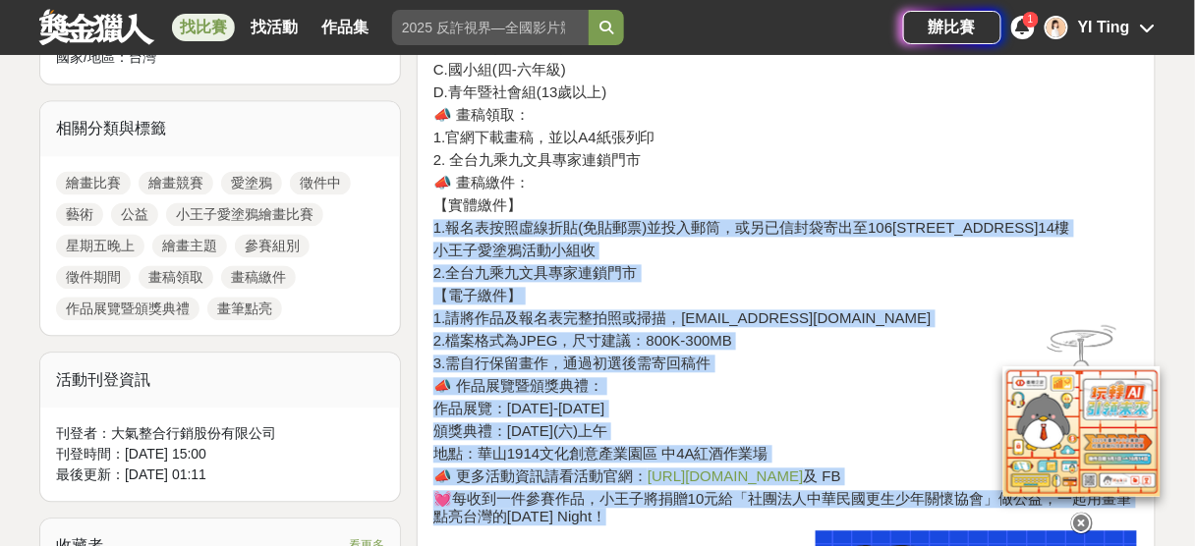
drag, startPoint x: 624, startPoint y: 212, endPoint x: 749, endPoint y: 527, distance: 338.2
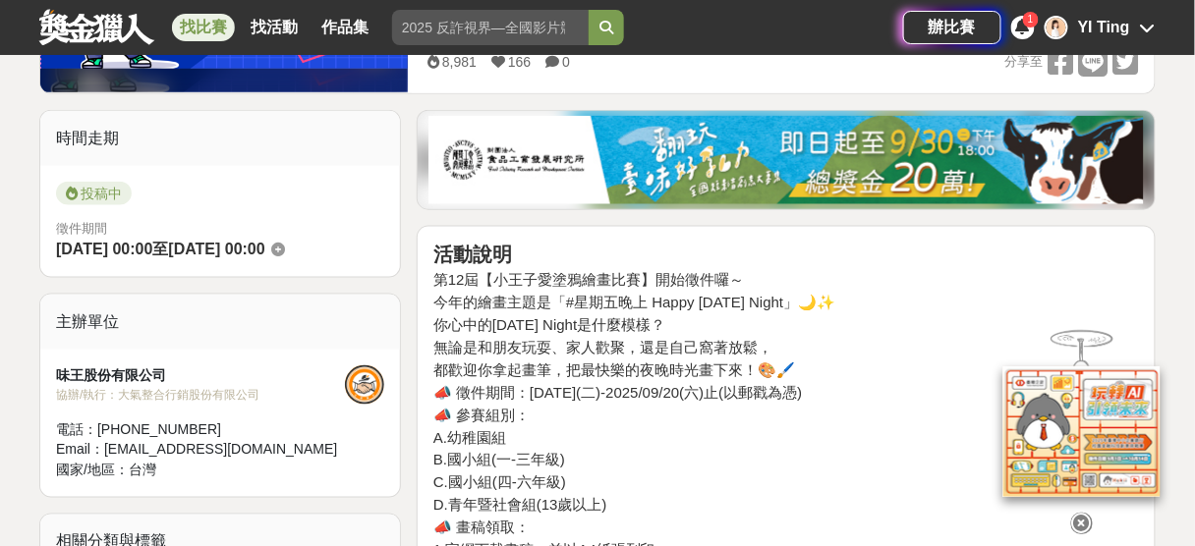
scroll to position [193, 0]
